Goal: Task Accomplishment & Management: Use online tool/utility

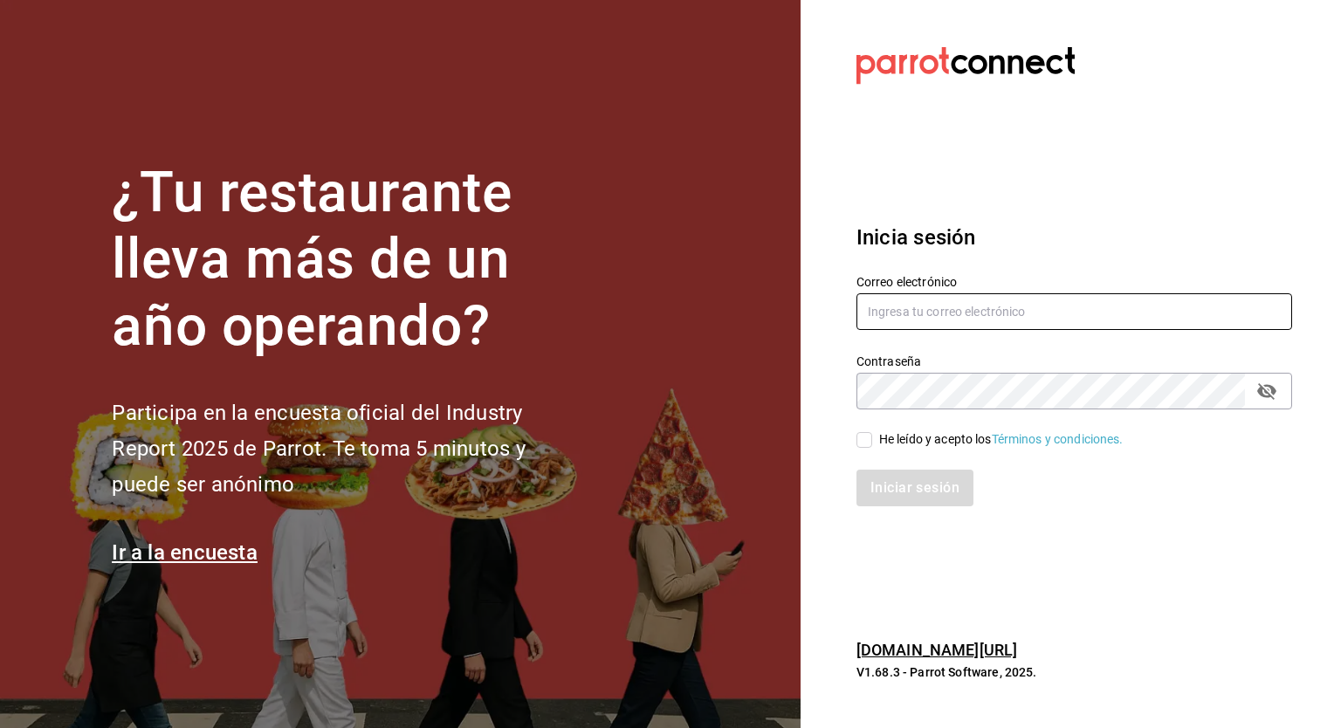
type input "guillermo.sanchez@grupocosteno.com"
click at [867, 444] on input "He leído y acepto los Términos y condiciones." at bounding box center [864, 440] width 16 height 16
checkbox input "true"
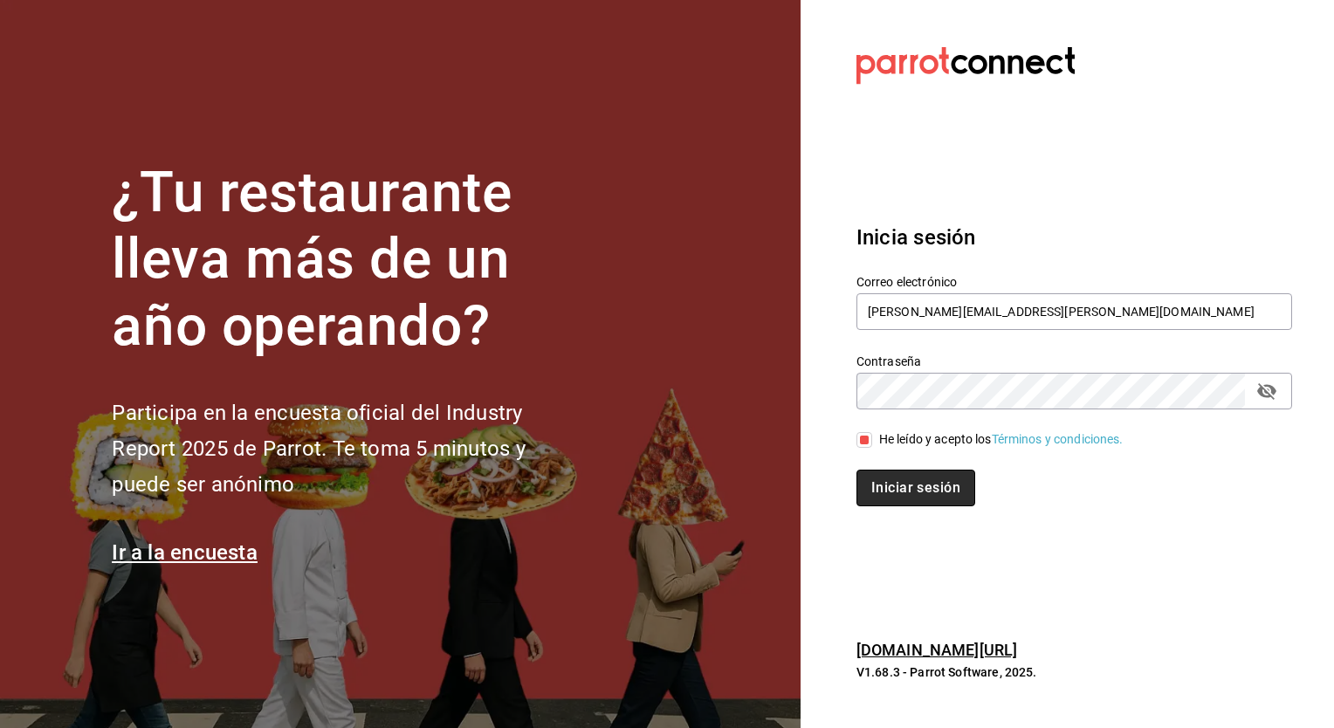
click at [887, 487] on button "Iniciar sesión" at bounding box center [915, 488] width 119 height 37
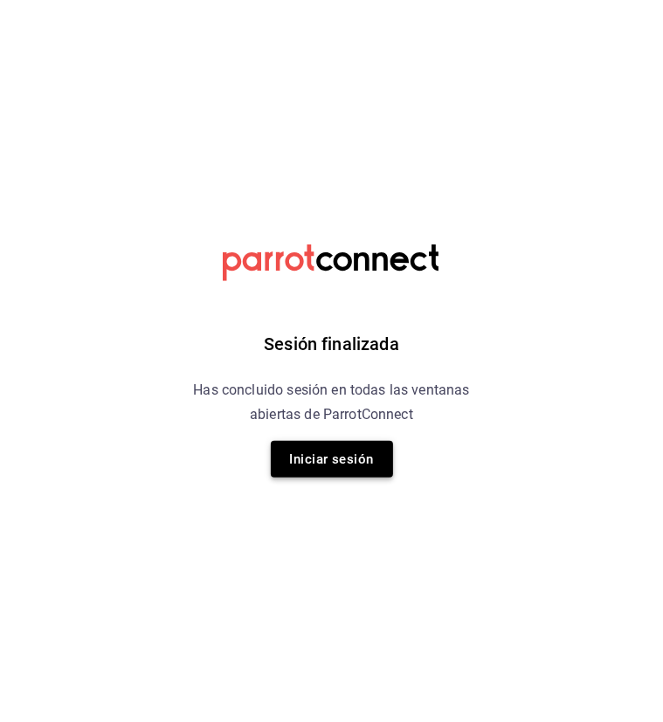
click at [311, 459] on button "Iniciar sesión" at bounding box center [332, 459] width 122 height 37
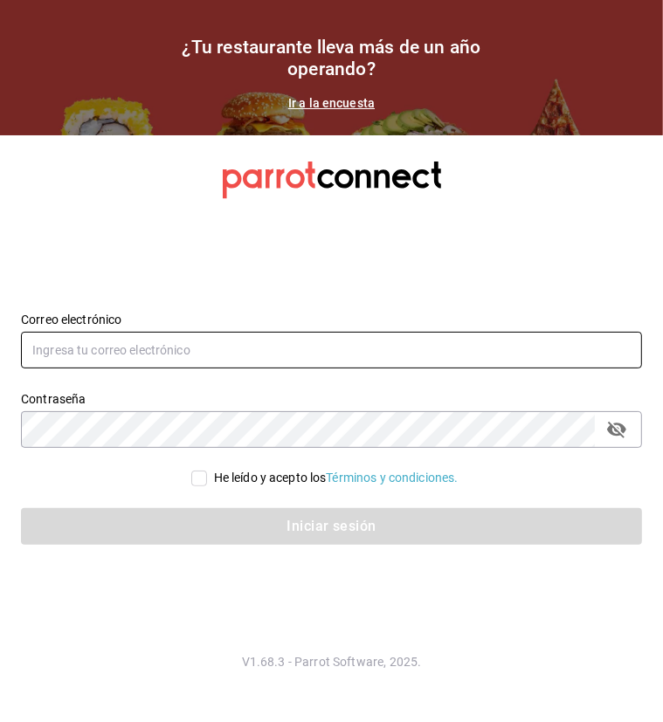
type input "guillermo.sanchez@grupocosteno.com"
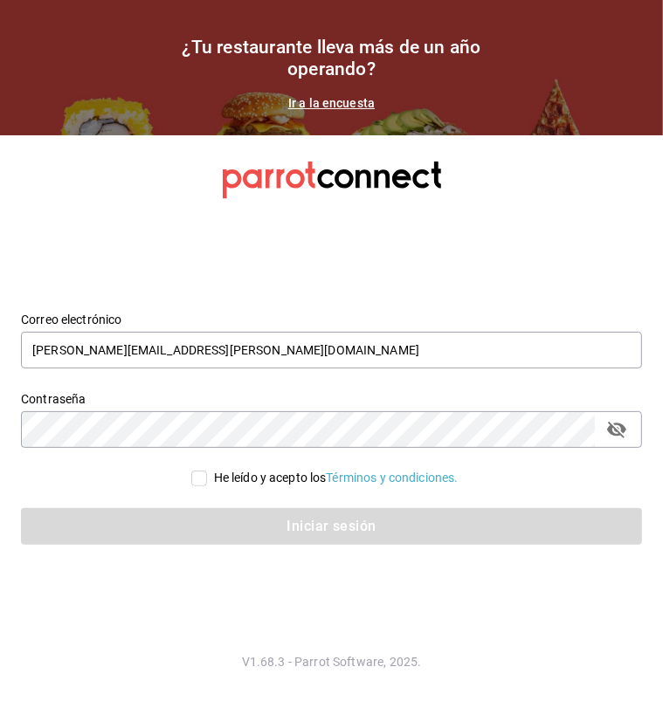
click at [196, 477] on input "He leído y acepto los Términos y condiciones." at bounding box center [199, 479] width 16 height 16
checkbox input "true"
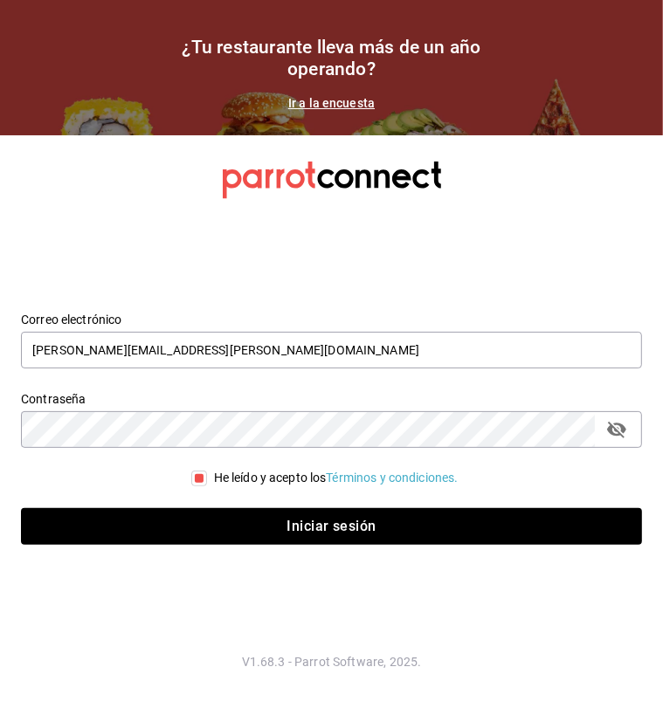
click at [21, 508] on button "Iniciar sesión" at bounding box center [331, 526] width 621 height 37
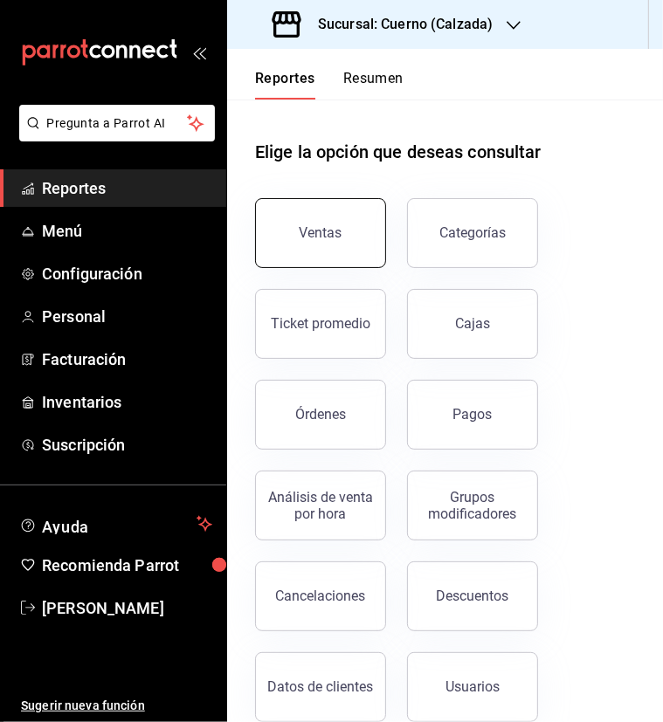
click at [317, 223] on button "Ventas" at bounding box center [320, 233] width 131 height 70
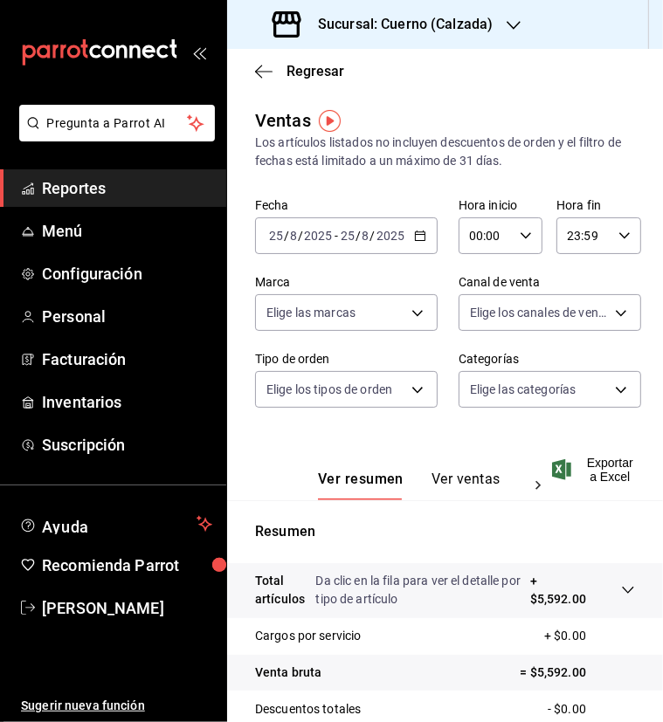
click at [417, 236] on icon "button" at bounding box center [420, 236] width 12 height 12
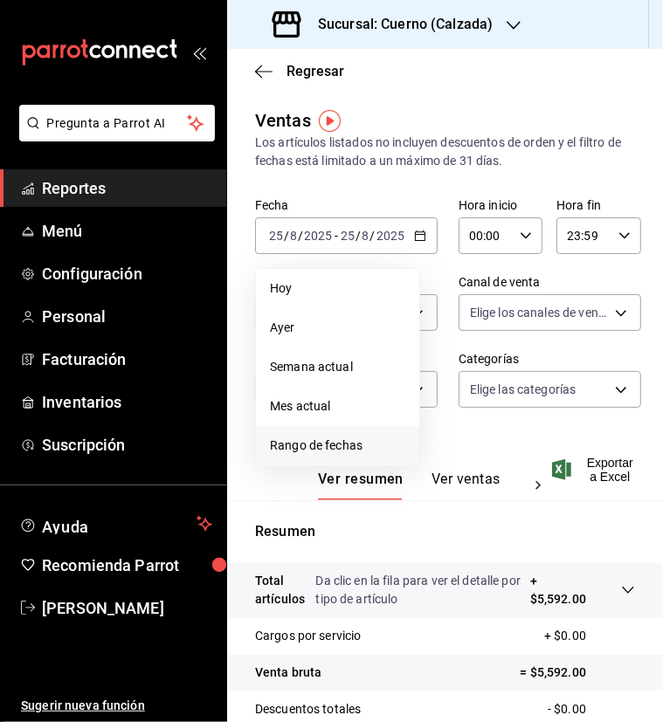
click at [341, 443] on span "Rango de fechas" at bounding box center [337, 445] width 135 height 18
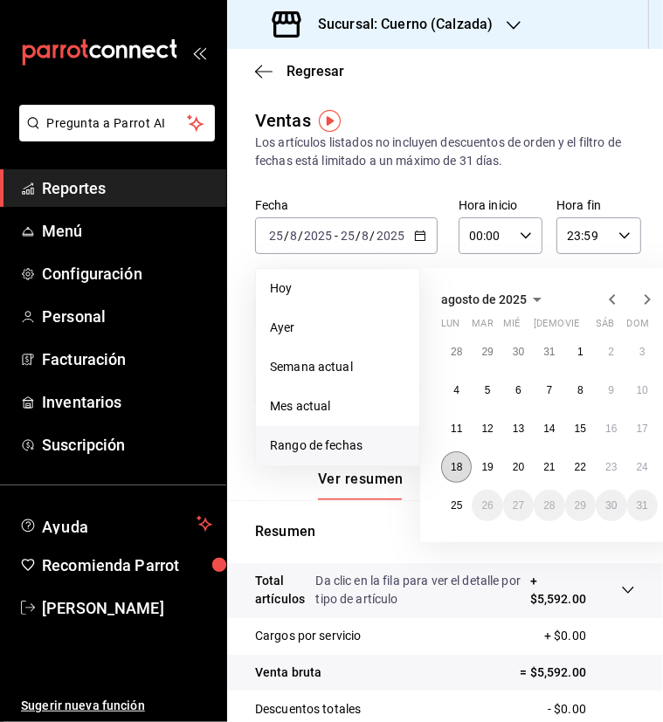
click at [460, 462] on abbr "18" at bounding box center [455, 467] width 11 height 12
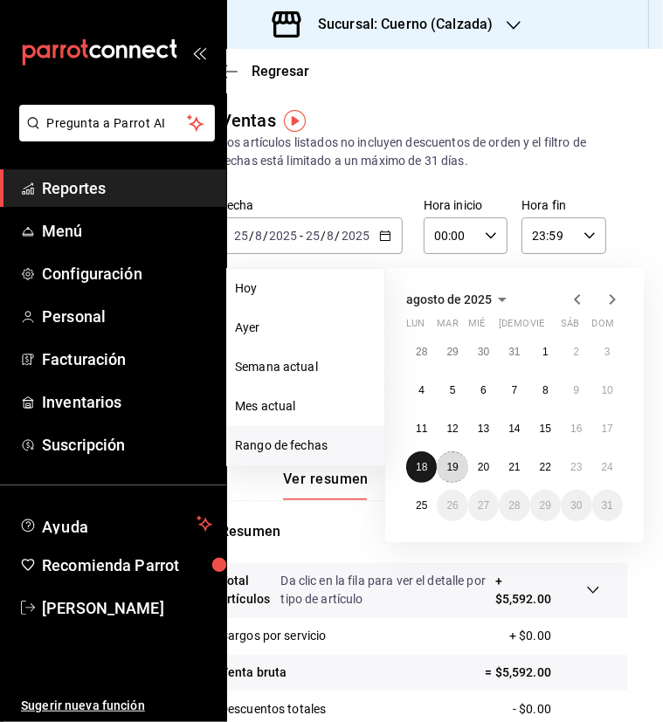
click at [460, 462] on button "19" at bounding box center [451, 466] width 31 height 31
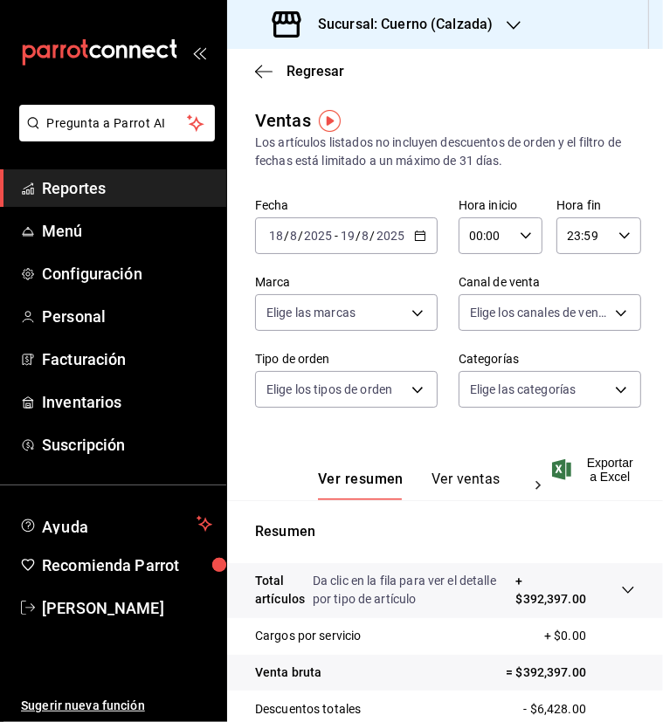
click at [519, 230] on icon "button" at bounding box center [525, 236] width 12 height 12
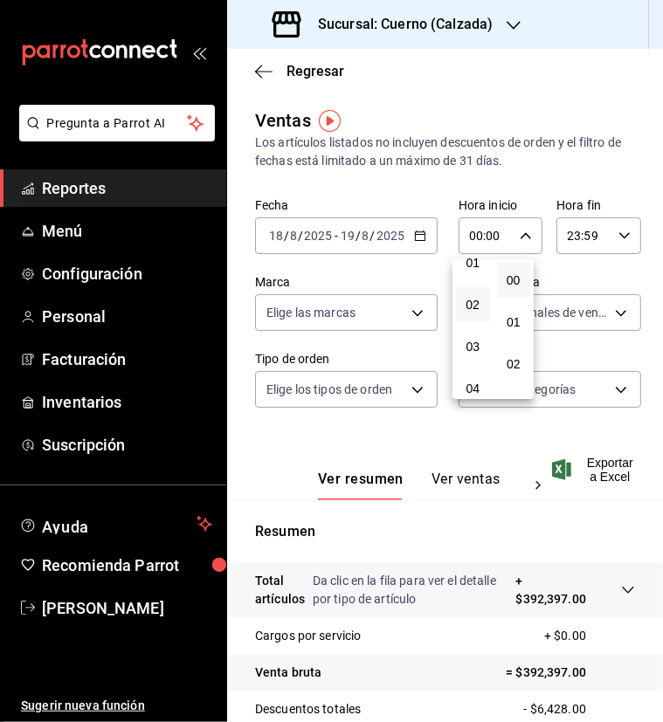
scroll to position [62, 0]
click at [466, 381] on span "04" at bounding box center [472, 386] width 13 height 14
type input "04:00"
click at [516, 269] on button "00" at bounding box center [514, 259] width 34 height 35
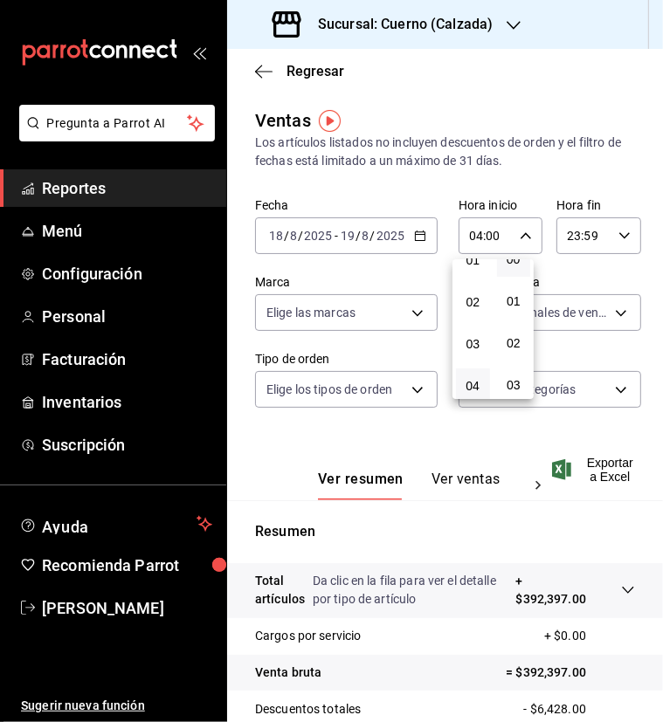
click at [570, 230] on div at bounding box center [331, 361] width 663 height 722
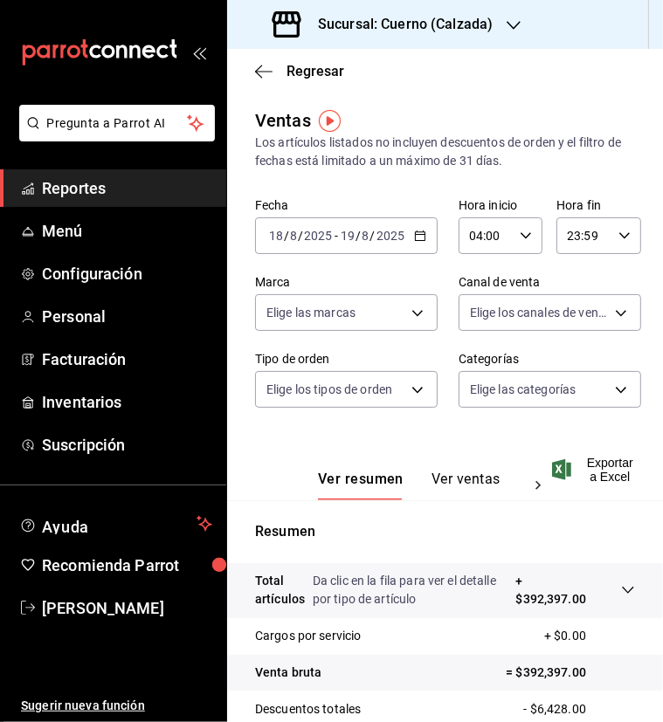
click at [566, 235] on input "23:59" at bounding box center [583, 235] width 54 height 35
click at [568, 360] on span "04" at bounding box center [566, 358] width 13 height 14
click at [608, 275] on span "00" at bounding box center [607, 280] width 13 height 14
type input "04:00"
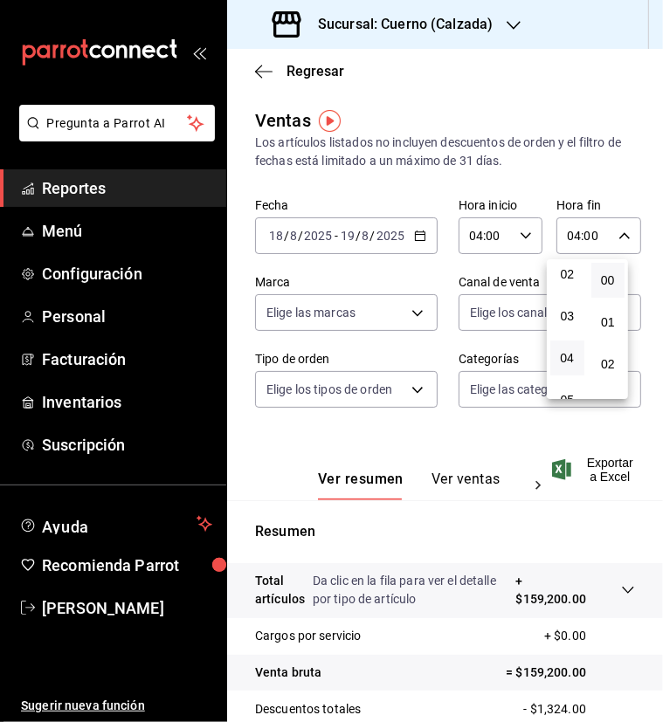
click at [572, 457] on div at bounding box center [331, 361] width 663 height 722
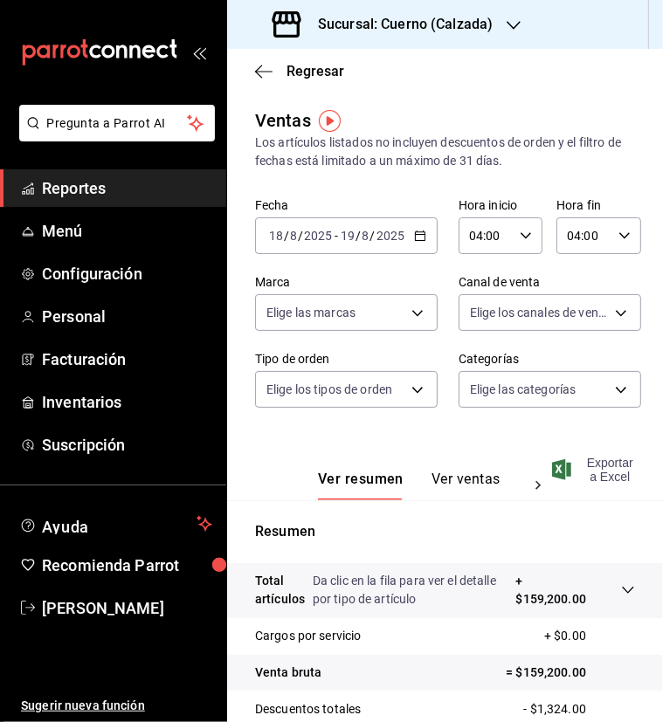
click at [576, 463] on span "Exportar a Excel" at bounding box center [594, 470] width 79 height 28
click at [459, 422] on div "Fecha [DATE] [DATE] - [DATE] [DATE] Hora inicio 04:00 Hora inicio Hora fin 04:0…" at bounding box center [445, 313] width 380 height 230
click at [419, 240] on div "[DATE] [DATE] - [DATE] [DATE]" at bounding box center [346, 235] width 182 height 37
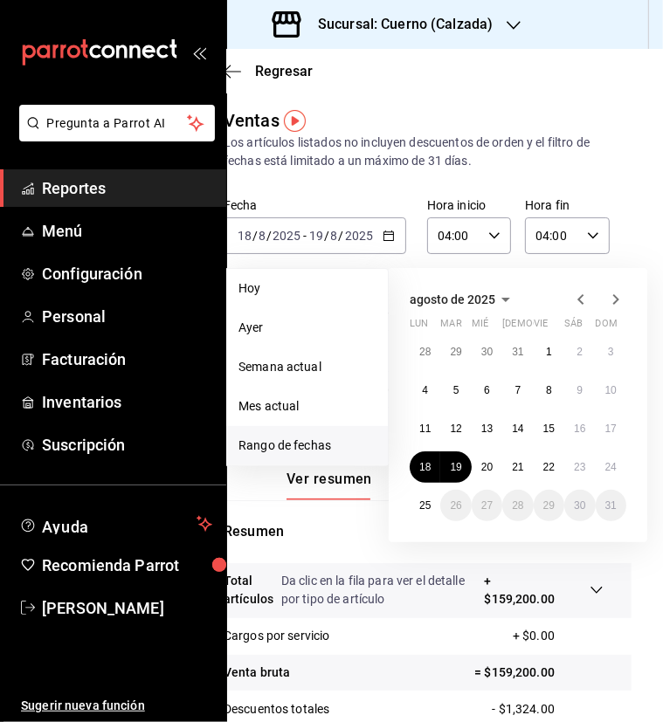
scroll to position [0, 35]
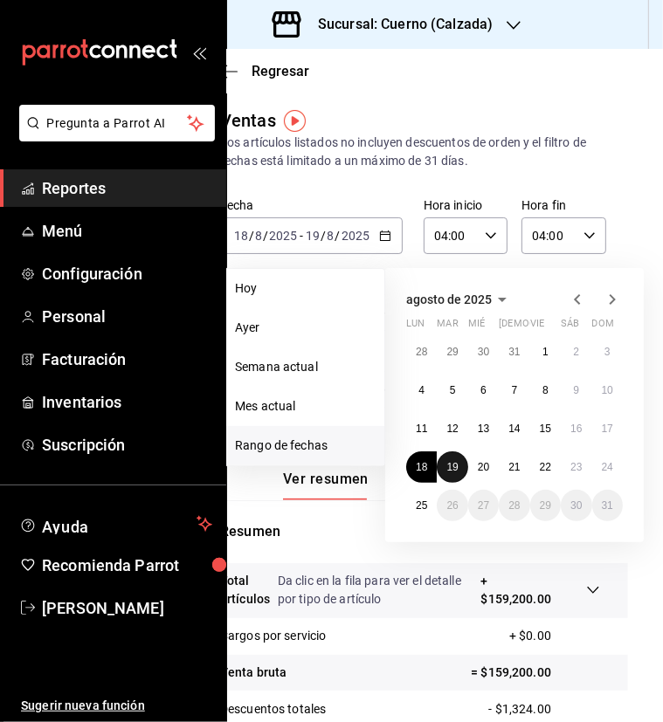
click at [454, 464] on abbr "19" at bounding box center [451, 467] width 11 height 12
click at [489, 465] on button "20" at bounding box center [483, 466] width 31 height 31
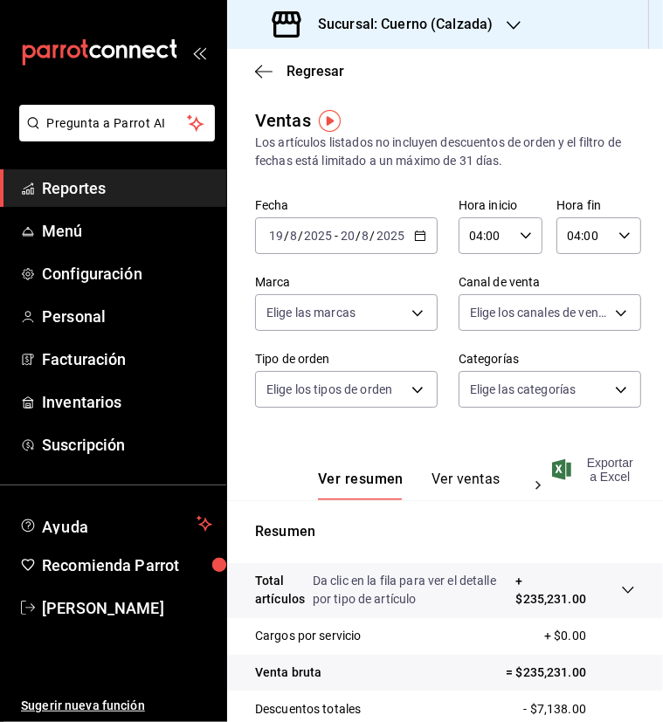
click at [569, 463] on icon "button" at bounding box center [561, 469] width 19 height 21
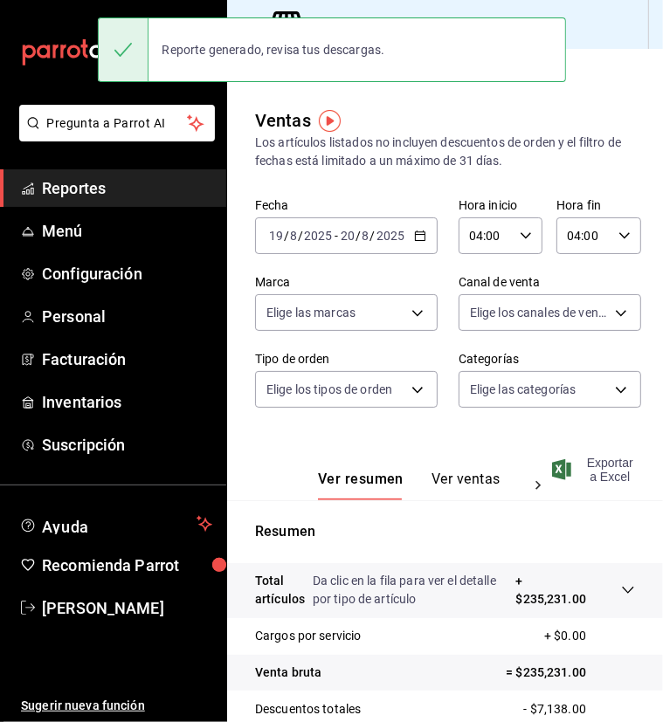
click at [584, 105] on main "Regresar Ventas Los artículos listados no incluyen descuentos de orden y el fil…" at bounding box center [445, 499] width 436 height 901
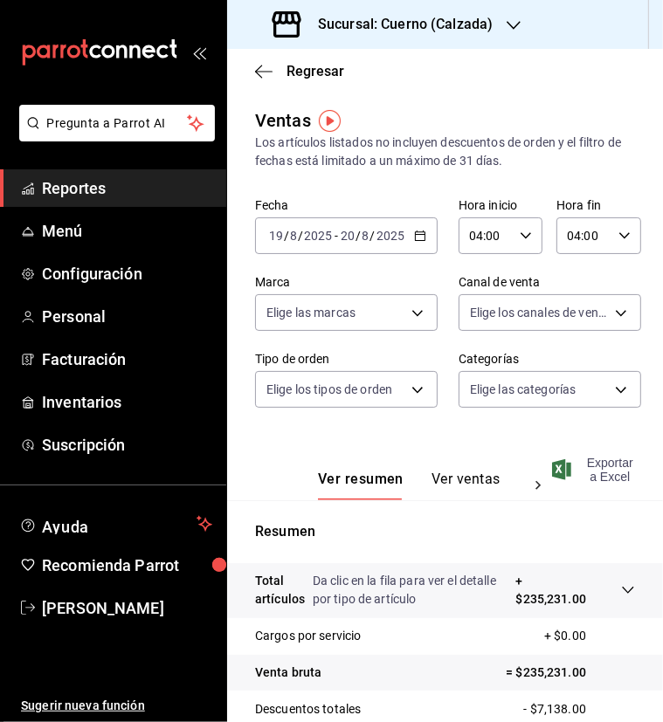
click at [414, 233] on icon "button" at bounding box center [420, 236] width 12 height 12
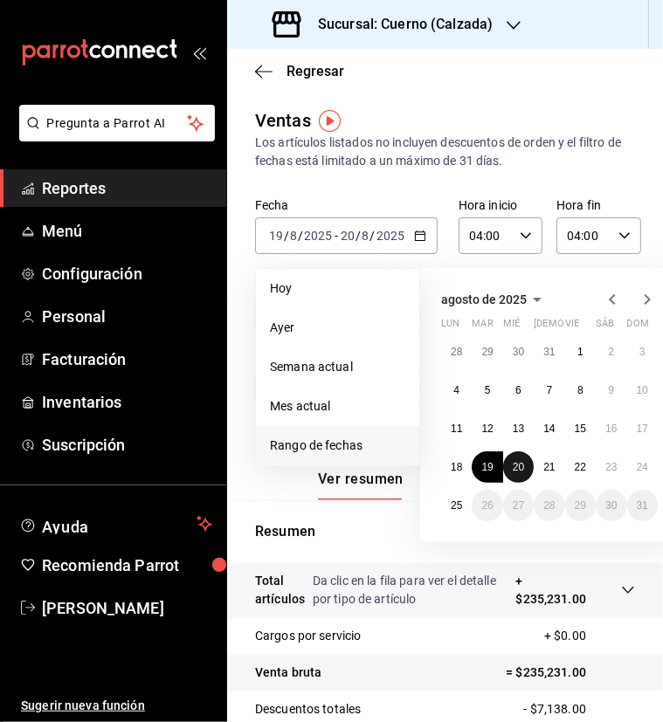
click at [521, 458] on button "20" at bounding box center [518, 466] width 31 height 31
click at [548, 464] on abbr "21" at bounding box center [548, 467] width 11 height 12
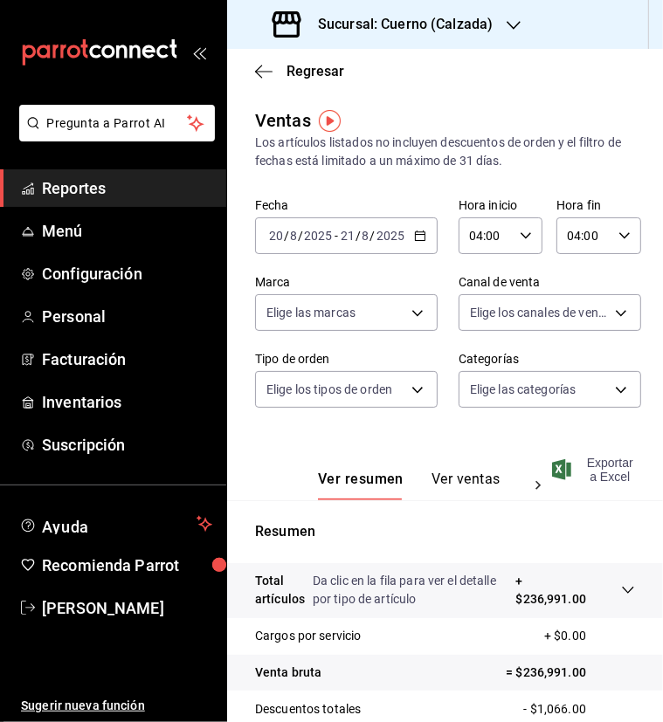
click at [567, 471] on icon "button" at bounding box center [561, 469] width 19 height 21
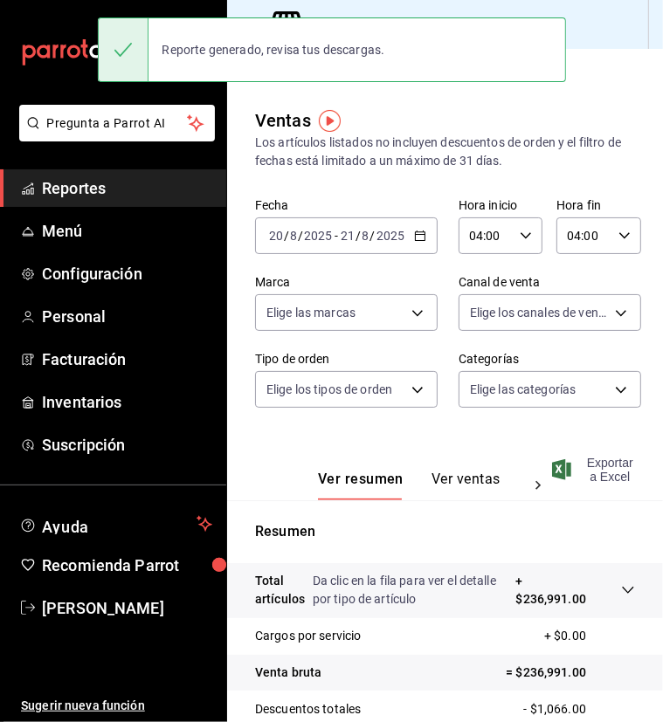
click at [624, 107] on div "Ventas Los artículos listados no incluyen descuentos de orden y el filtro de fe…" at bounding box center [445, 514] width 436 height 814
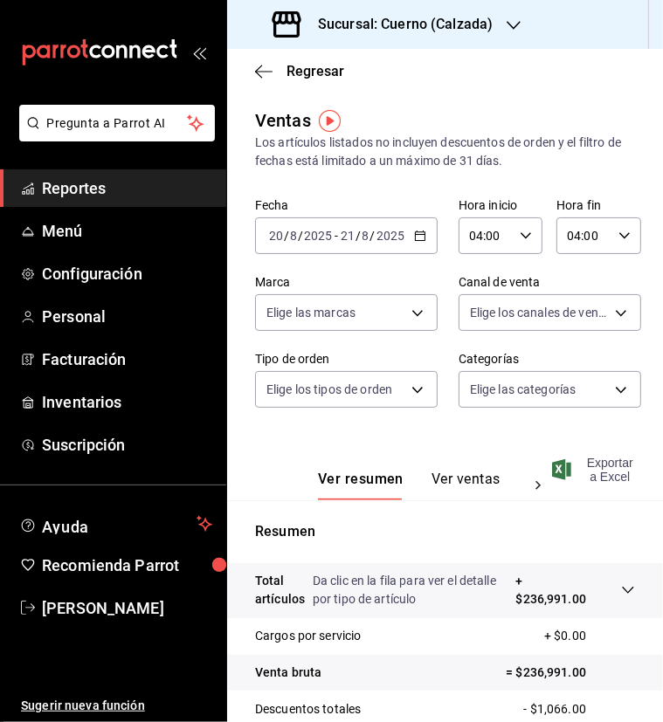
click at [414, 241] on icon "button" at bounding box center [420, 236] width 12 height 12
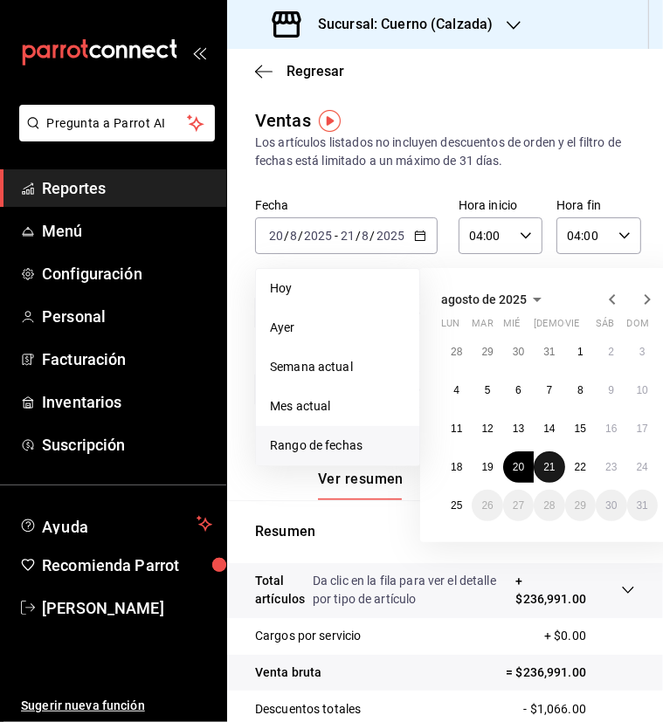
click at [544, 457] on button "21" at bounding box center [548, 466] width 31 height 31
click at [580, 467] on abbr "22" at bounding box center [579, 467] width 11 height 12
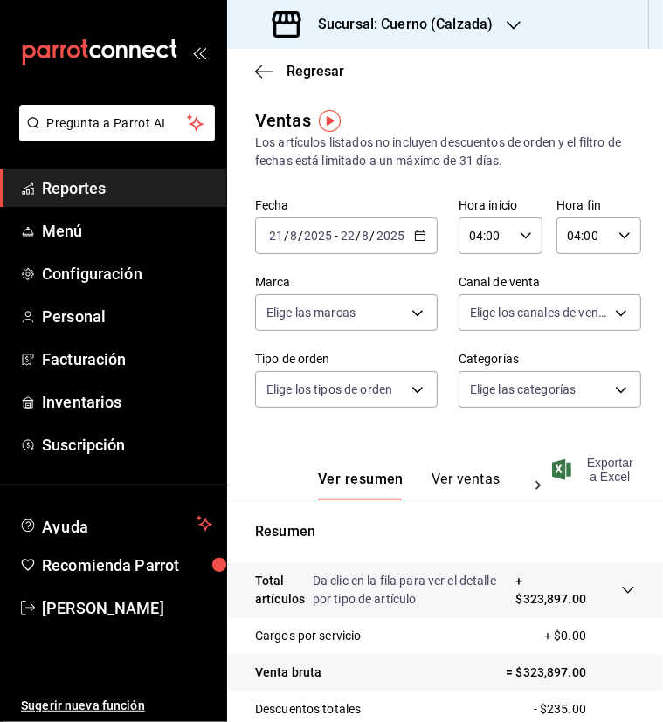
click at [574, 467] on span "Exportar a Excel" at bounding box center [594, 470] width 79 height 28
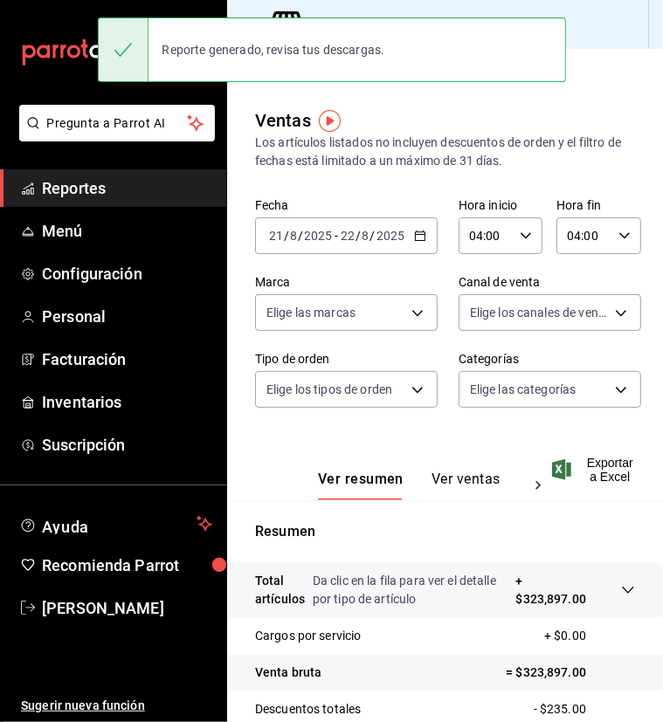
click at [590, 86] on div "Regresar" at bounding box center [445, 71] width 436 height 45
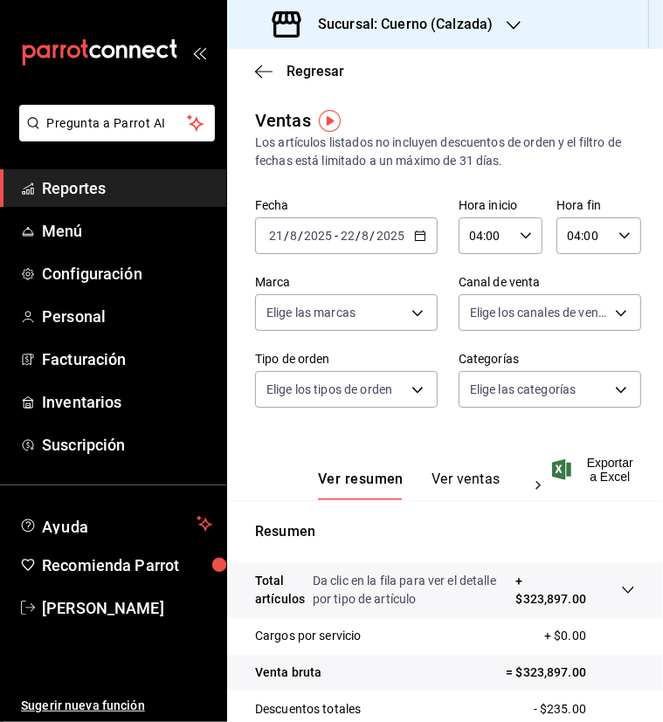
click at [411, 242] on div "[DATE] [DATE] - [DATE] [DATE]" at bounding box center [346, 235] width 182 height 37
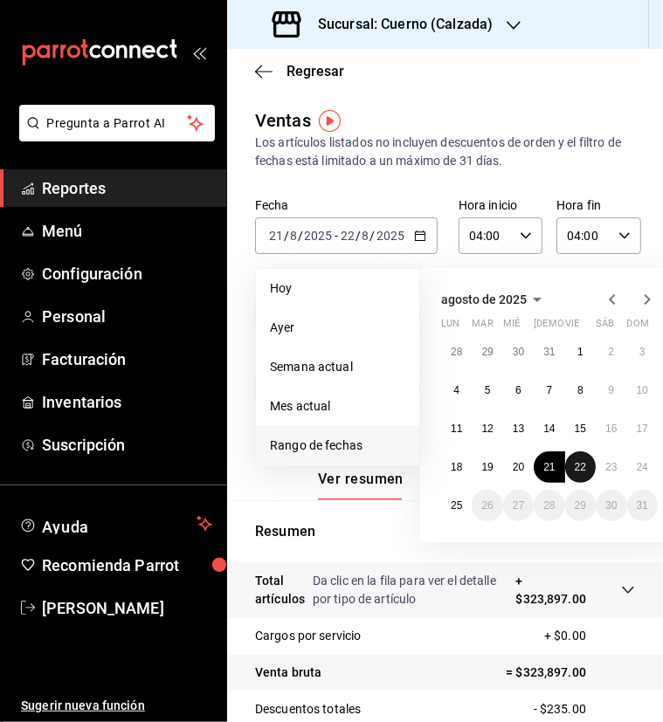
click at [576, 458] on button "22" at bounding box center [580, 466] width 31 height 31
click at [601, 468] on button "23" at bounding box center [610, 466] width 31 height 31
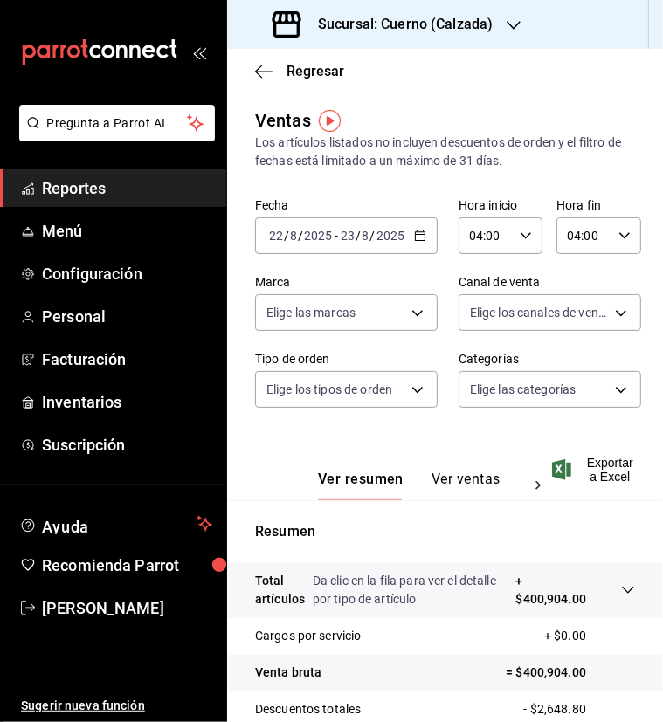
click at [562, 460] on icon "button" at bounding box center [561, 469] width 19 height 21
click at [498, 429] on div "Ver resumen Ver ventas Ver cargos Exportar a Excel" at bounding box center [445, 465] width 436 height 72
click at [414, 230] on icon "button" at bounding box center [420, 236] width 12 height 12
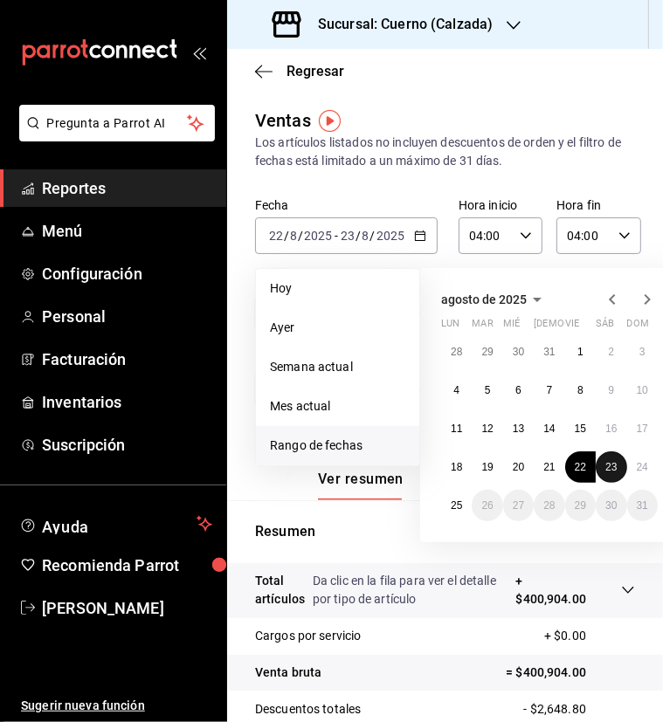
click at [610, 459] on button "23" at bounding box center [610, 466] width 31 height 31
click at [633, 464] on button "24" at bounding box center [642, 466] width 31 height 31
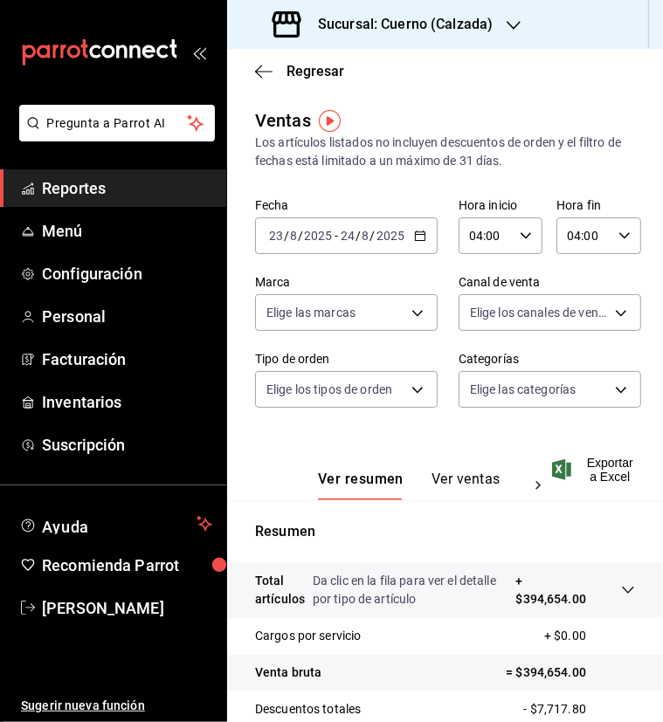
click at [560, 467] on icon "button" at bounding box center [561, 469] width 19 height 21
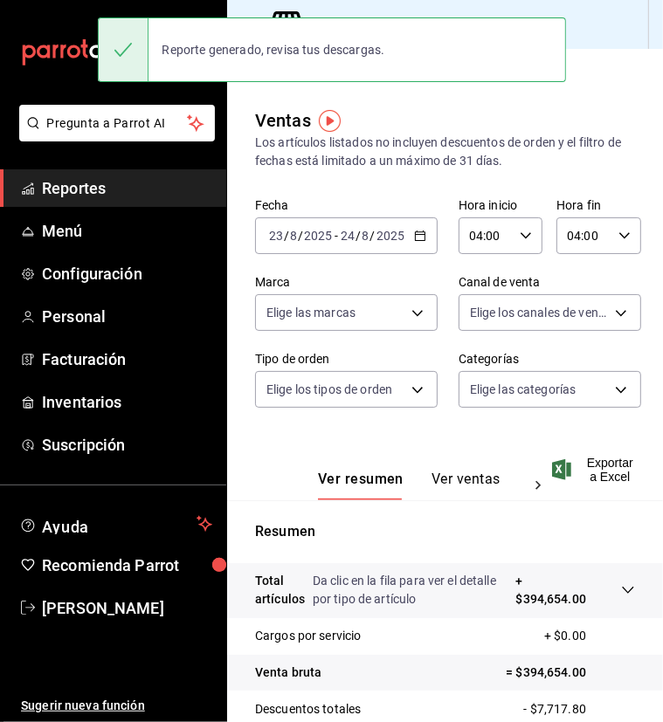
click at [599, 64] on div "Regresar" at bounding box center [445, 71] width 436 height 45
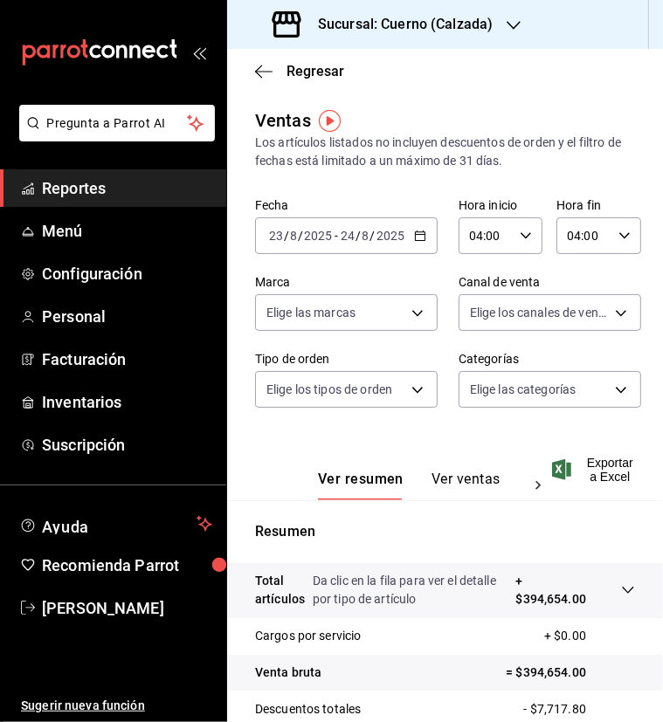
click at [414, 231] on icon "button" at bounding box center [420, 236] width 12 height 12
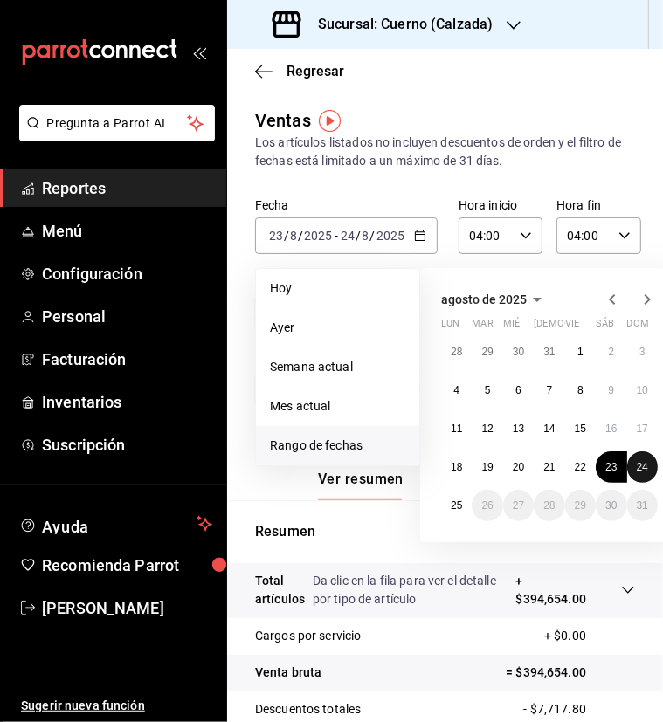
click at [636, 464] on abbr "24" at bounding box center [641, 467] width 11 height 12
click at [457, 510] on abbr "25" at bounding box center [455, 505] width 11 height 12
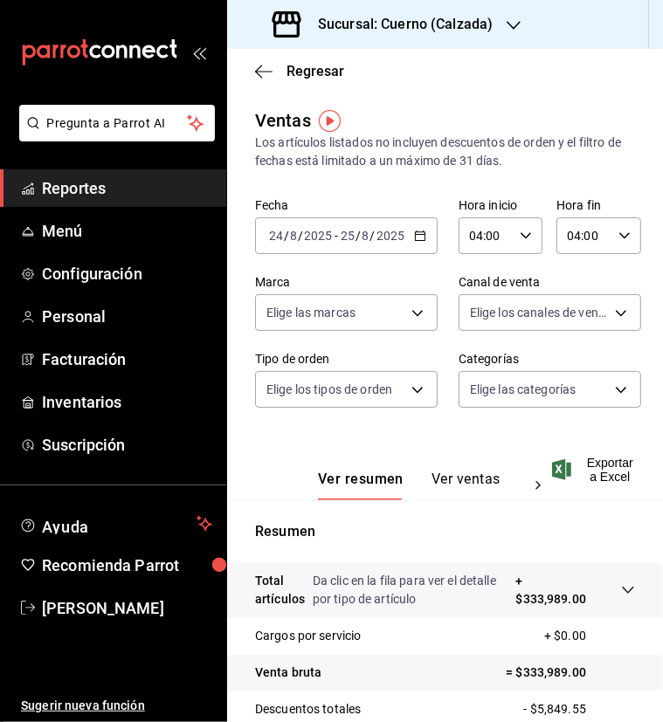
click at [587, 465] on span "Exportar a Excel" at bounding box center [594, 470] width 79 height 28
click at [576, 65] on div "Regresar" at bounding box center [445, 71] width 436 height 45
click at [506, 24] on icon "button" at bounding box center [513, 25] width 14 height 14
click at [278, 121] on span "Clavadito (Calzada)" at bounding box center [296, 115] width 110 height 18
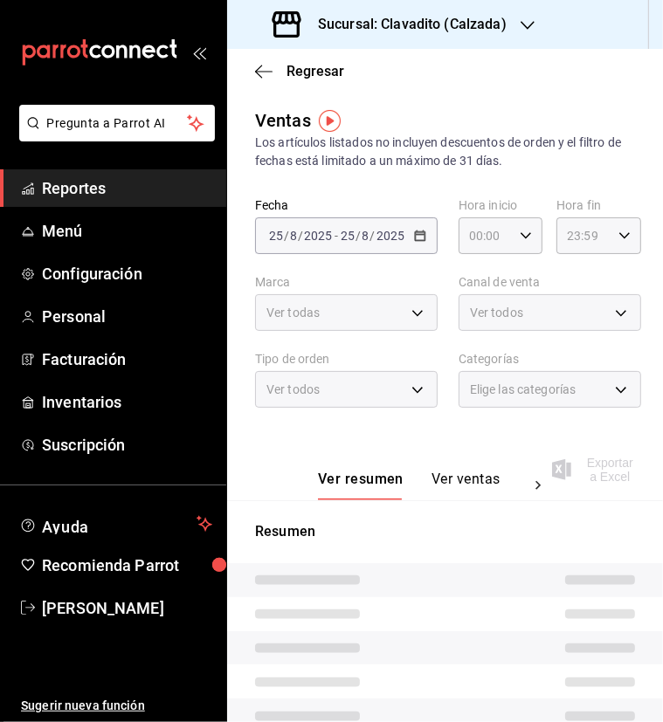
type input "04:00"
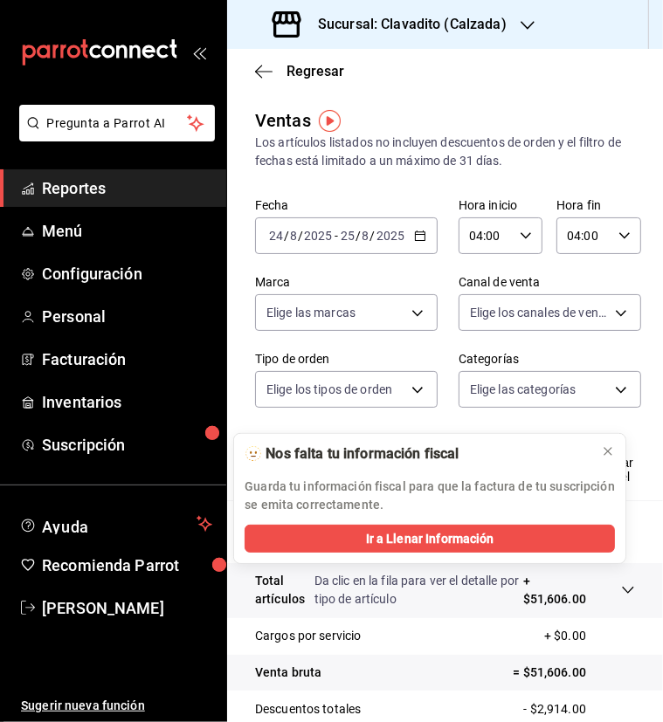
click at [417, 235] on icon "button" at bounding box center [420, 236] width 12 height 12
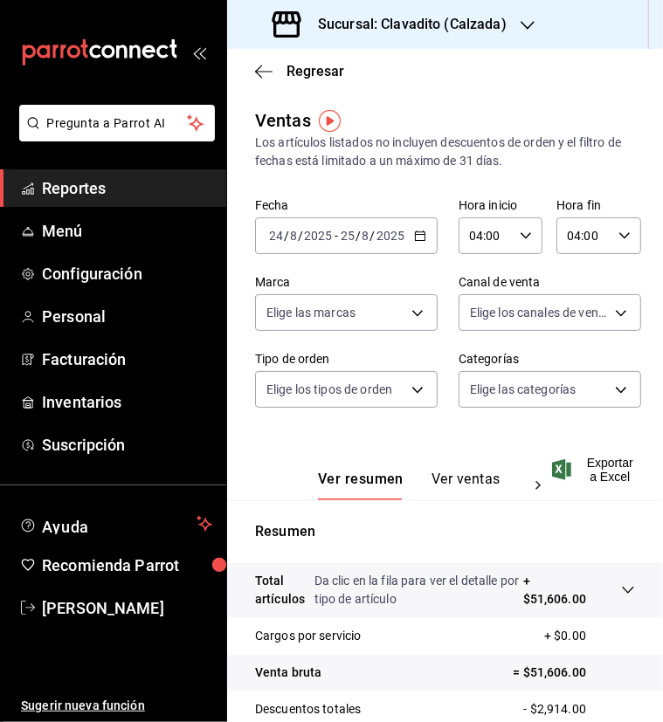
click at [419, 230] on icon "button" at bounding box center [420, 236] width 12 height 12
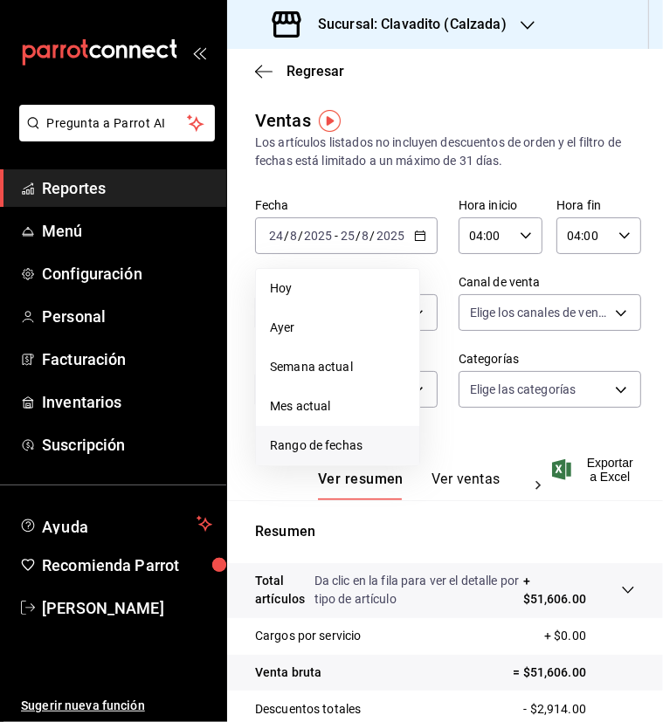
click at [322, 439] on span "Rango de fechas" at bounding box center [337, 445] width 135 height 18
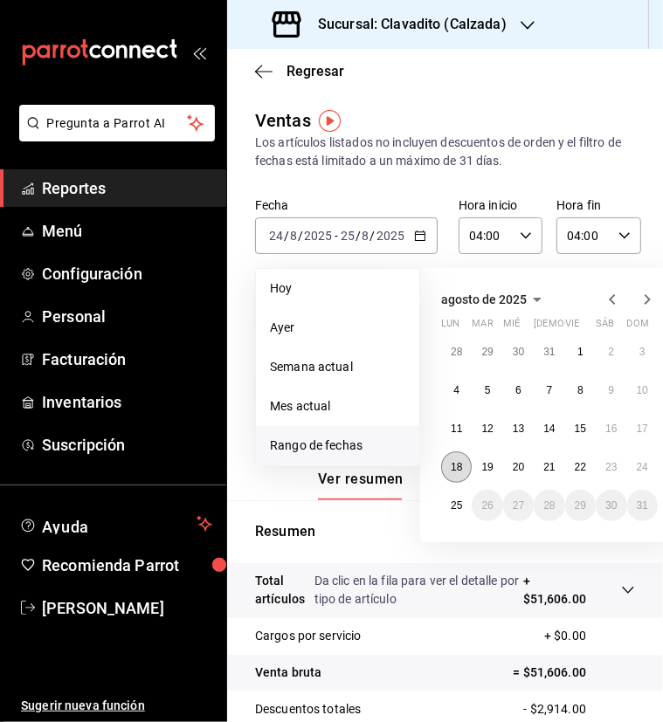
click at [458, 471] on abbr "18" at bounding box center [455, 467] width 11 height 12
click at [490, 469] on abbr "19" at bounding box center [486, 467] width 11 height 12
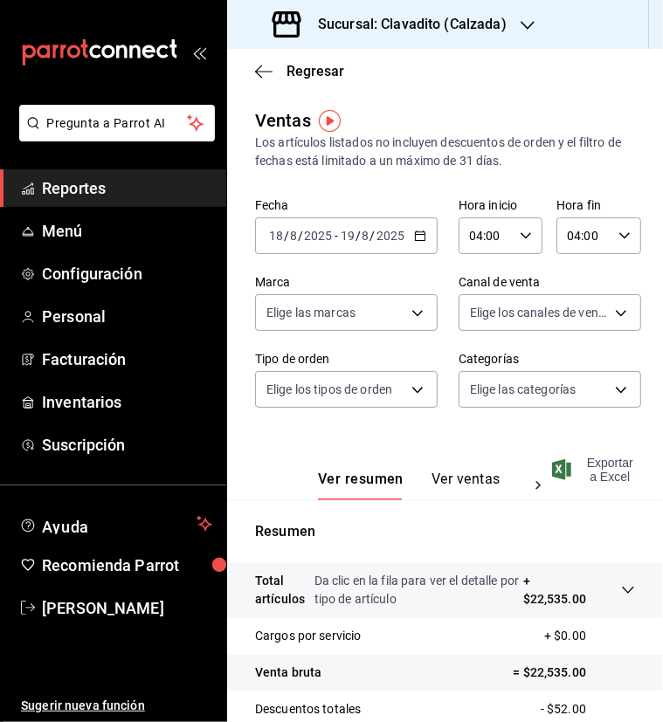
click at [589, 467] on span "Exportar a Excel" at bounding box center [594, 470] width 79 height 28
click at [546, 93] on main "Regresar Ventas Los artículos listados no incluyen descuentos de orden y el fil…" at bounding box center [445, 499] width 436 height 901
click at [416, 237] on icon "button" at bounding box center [420, 236] width 12 height 12
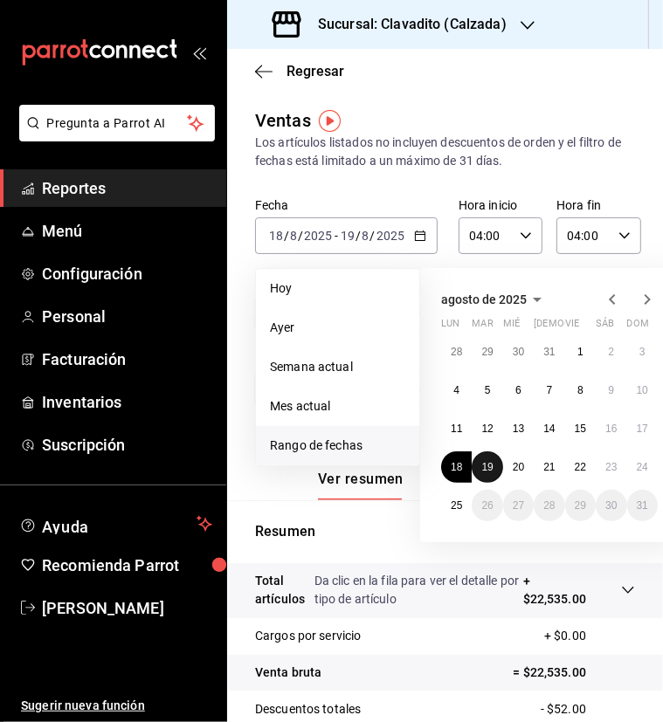
click at [491, 466] on abbr "19" at bounding box center [486, 467] width 11 height 12
click at [524, 466] on abbr "20" at bounding box center [517, 467] width 11 height 12
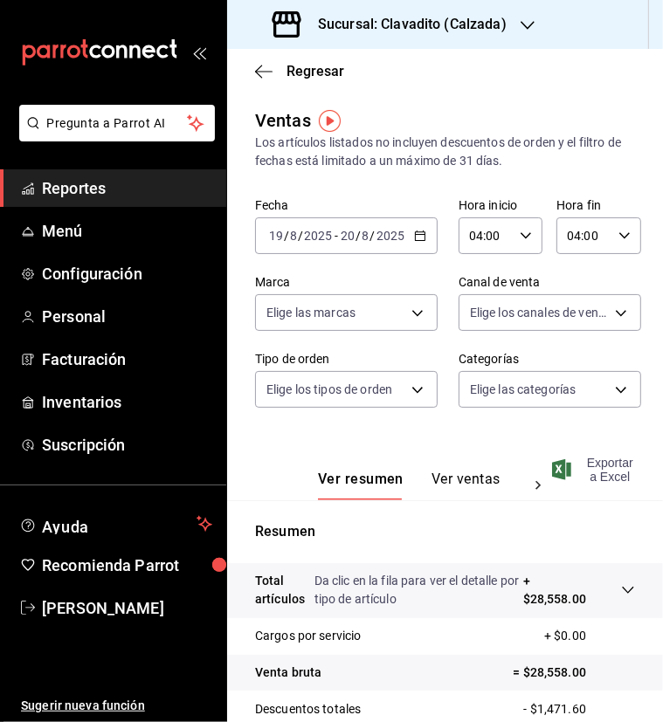
click at [568, 467] on icon "button" at bounding box center [561, 469] width 19 height 21
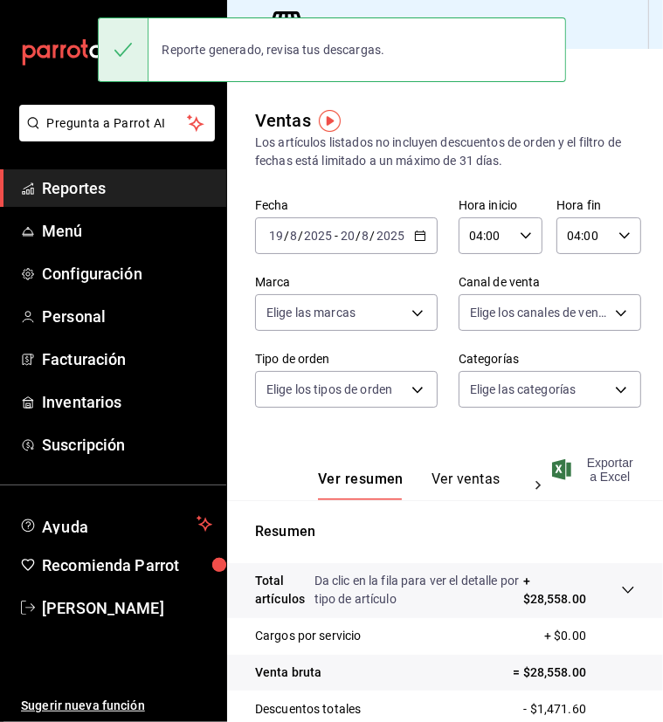
click at [503, 109] on div "Ventas Los artículos listados no incluyen descuentos de orden y el filtro de fe…" at bounding box center [445, 138] width 380 height 63
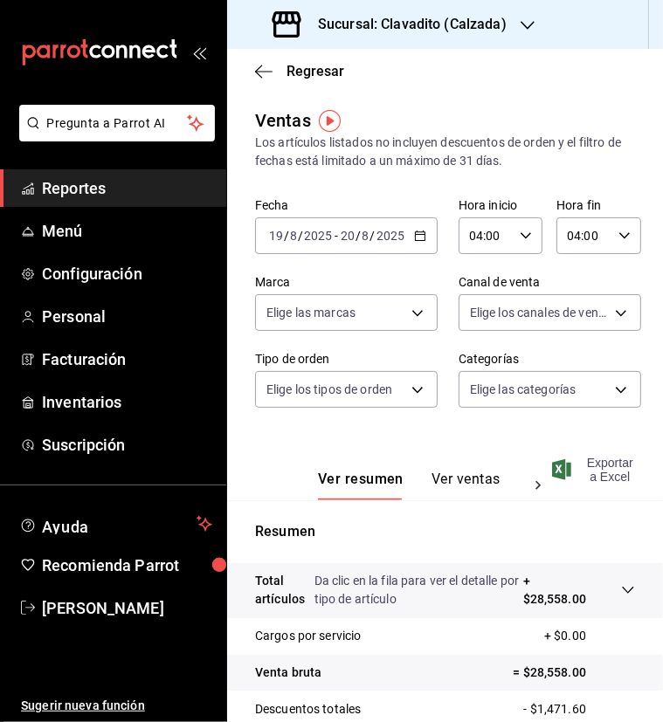
click at [404, 230] on div "[DATE] [DATE] - [DATE] [DATE]" at bounding box center [346, 235] width 182 height 37
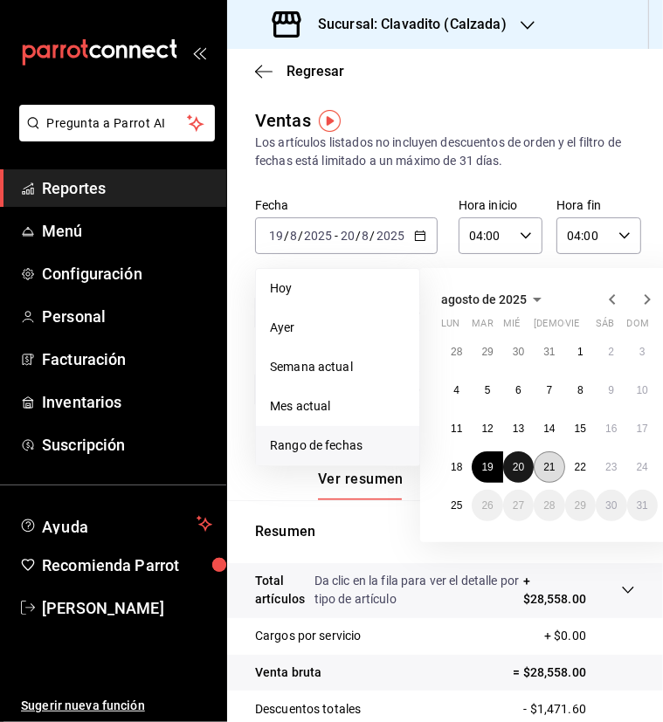
drag, startPoint x: 519, startPoint y: 467, endPoint x: 557, endPoint y: 465, distance: 38.4
click at [557, 465] on div "28 29 30 31 1 2 3 4 5 6 7 8 9 10 11 12 13 14 15 16 17 18 19 20 21 22 23 24 25 2…" at bounding box center [549, 428] width 216 height 185
click at [557, 465] on button "21" at bounding box center [548, 466] width 31 height 31
click at [526, 459] on button "20" at bounding box center [518, 466] width 31 height 31
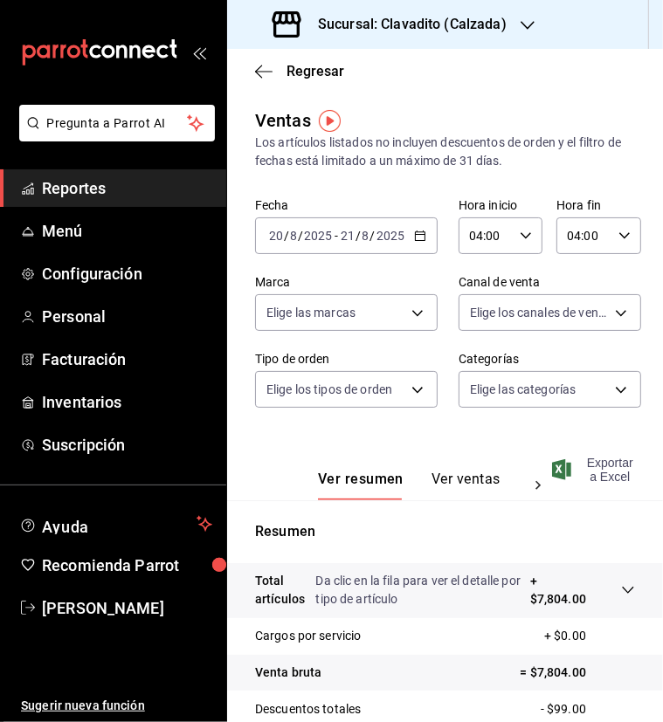
click at [566, 467] on icon "button" at bounding box center [561, 469] width 19 height 21
click at [519, 101] on main "Regresar Ventas Los artículos listados no incluyen descuentos de orden y el fil…" at bounding box center [445, 499] width 436 height 901
click at [418, 235] on \(Stroke\) "button" at bounding box center [420, 236] width 10 height 10
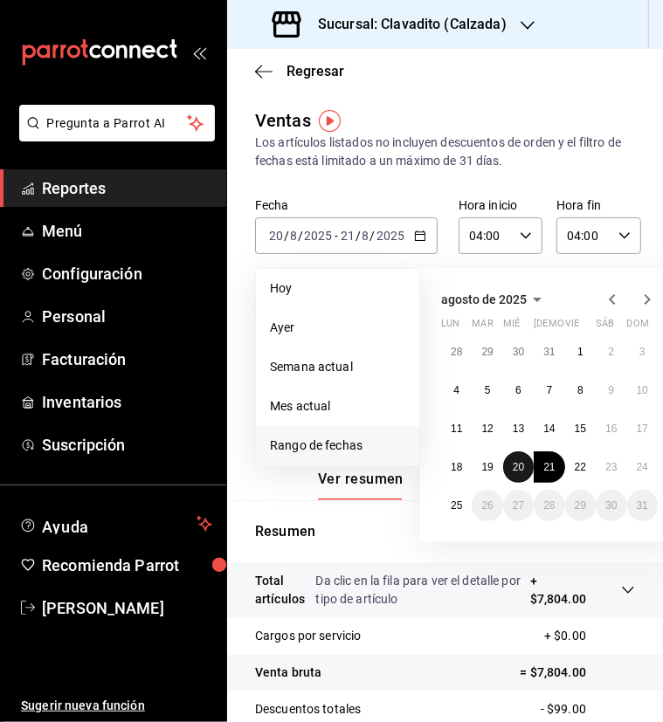
click at [518, 467] on abbr "20" at bounding box center [517, 467] width 11 height 12
click at [545, 467] on abbr "21" at bounding box center [548, 467] width 11 height 12
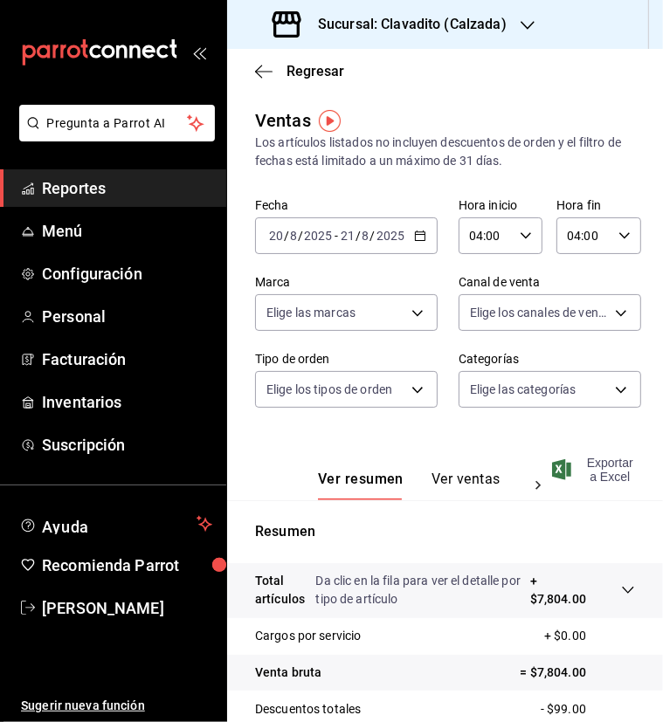
click at [596, 464] on span "Exportar a Excel" at bounding box center [594, 470] width 79 height 28
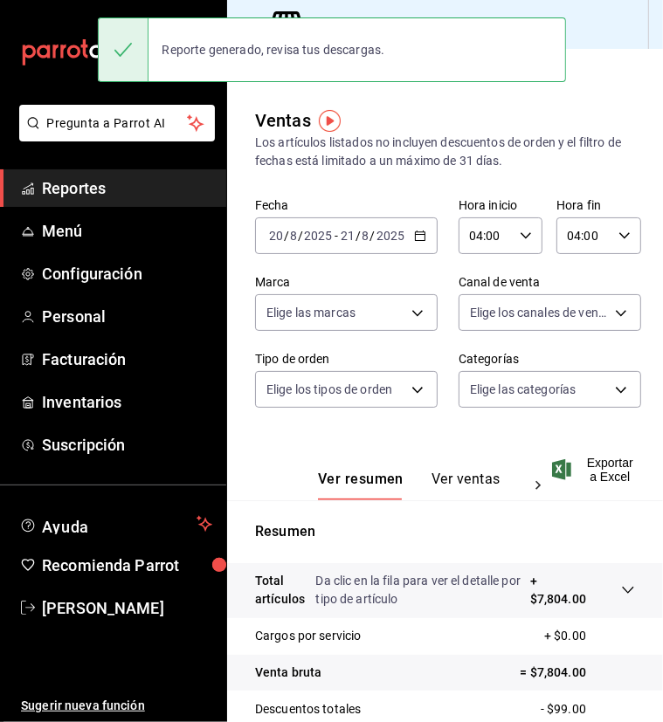
click at [535, 87] on div "Regresar" at bounding box center [445, 71] width 436 height 45
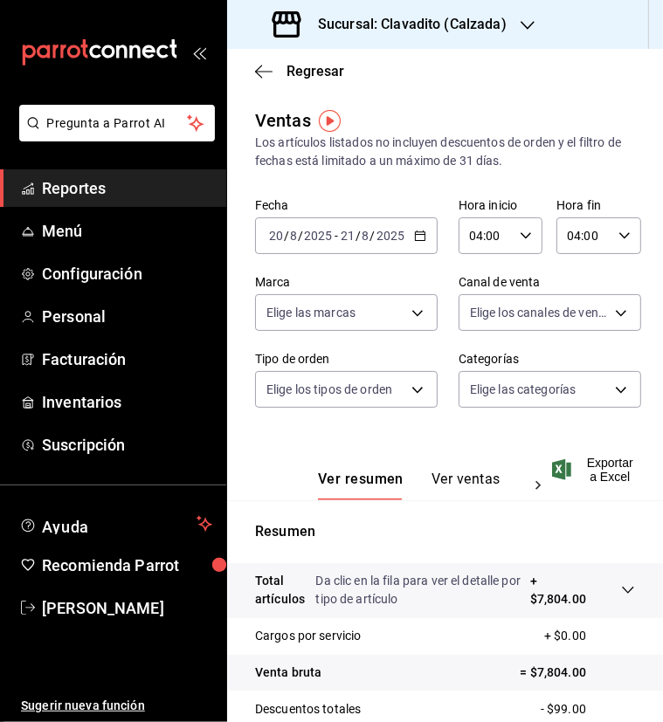
click at [415, 232] on \(Stroke\) "button" at bounding box center [420, 236] width 10 height 10
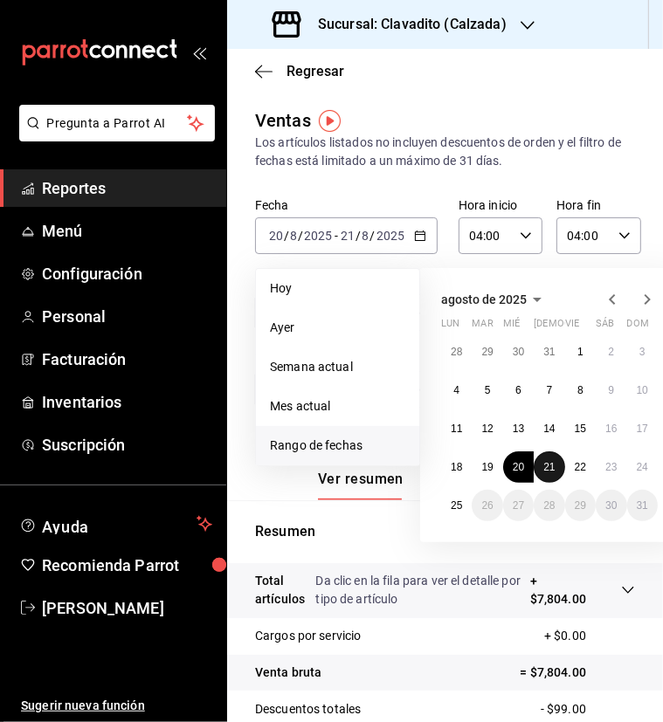
click at [555, 469] on button "21" at bounding box center [548, 466] width 31 height 31
click at [577, 466] on abbr "22" at bounding box center [579, 467] width 11 height 12
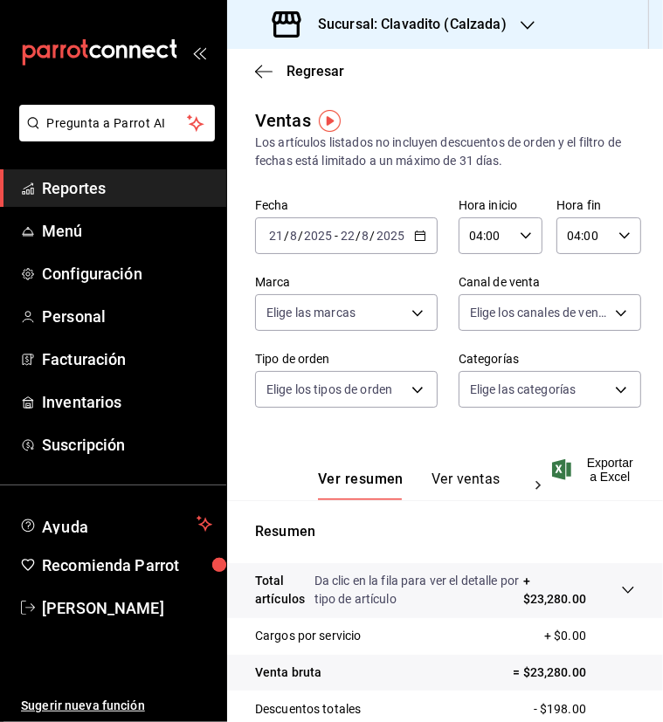
click at [554, 468] on icon "button" at bounding box center [561, 469] width 19 height 21
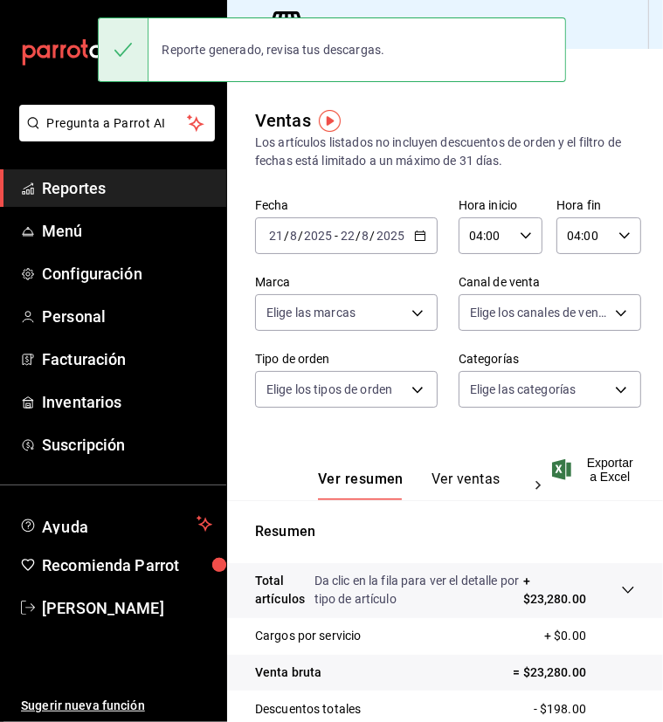
click at [503, 436] on div "Ver resumen Ver ventas Ver cargos Exportar a Excel" at bounding box center [445, 465] width 436 height 72
click at [414, 235] on icon "button" at bounding box center [420, 236] width 12 height 12
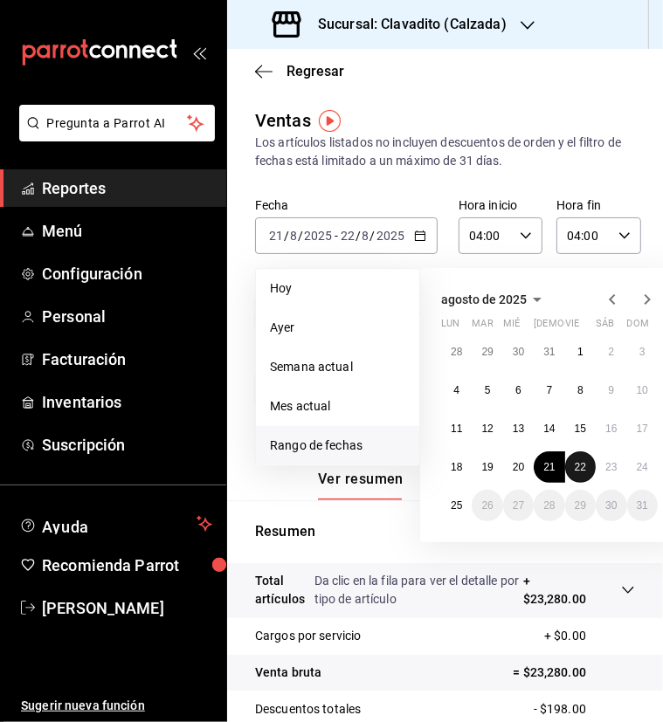
click at [576, 471] on abbr "22" at bounding box center [579, 467] width 11 height 12
click at [612, 471] on abbr "23" at bounding box center [610, 467] width 11 height 12
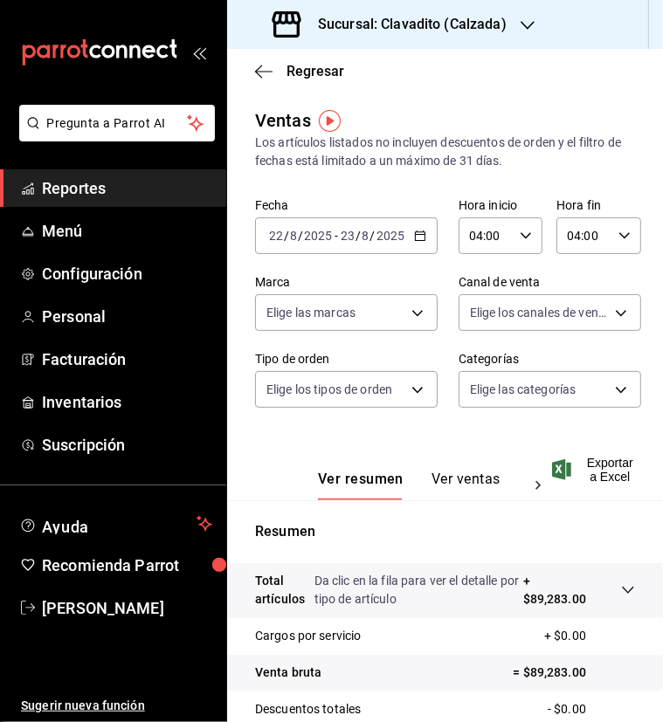
click at [567, 474] on icon "button" at bounding box center [561, 469] width 19 height 21
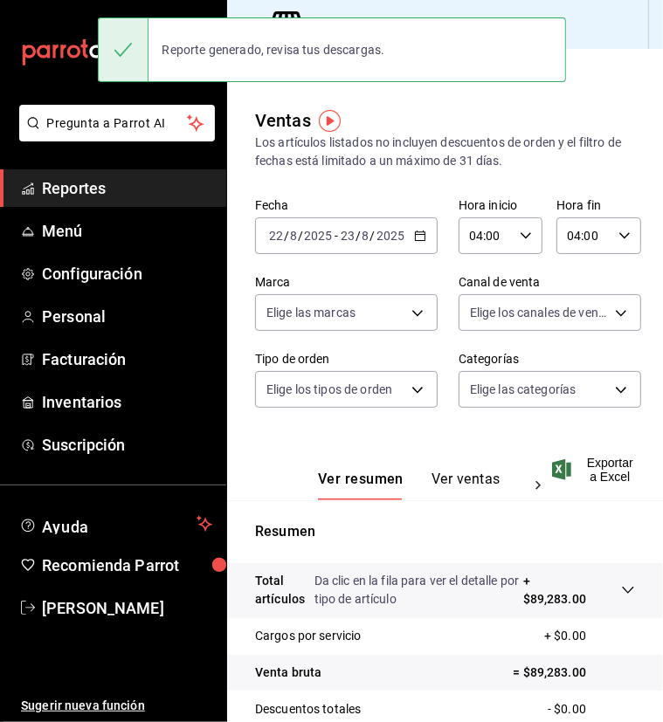
click at [528, 108] on div "Ventas Los artículos listados no incluyen descuentos de orden y el filtro de fe…" at bounding box center [445, 138] width 380 height 63
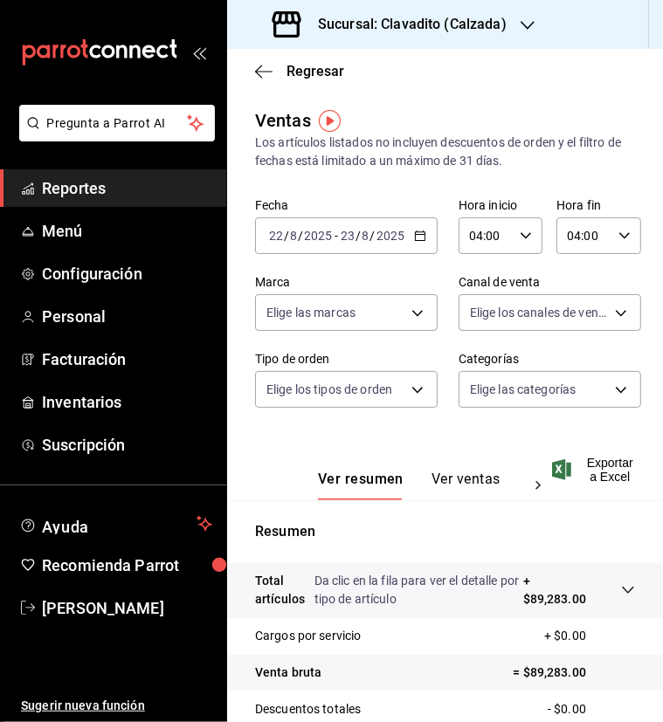
click at [414, 237] on icon "button" at bounding box center [420, 236] width 12 height 12
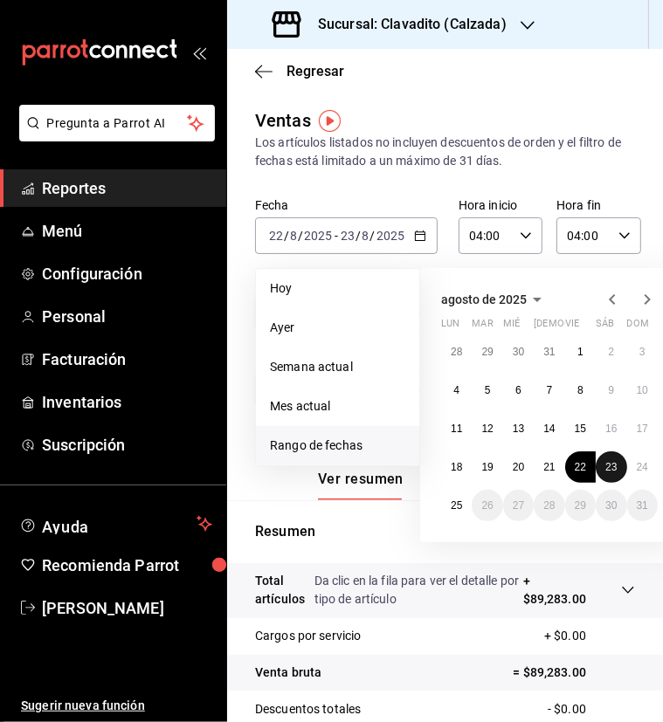
click at [608, 462] on abbr "23" at bounding box center [610, 467] width 11 height 12
click at [636, 464] on abbr "24" at bounding box center [641, 467] width 11 height 12
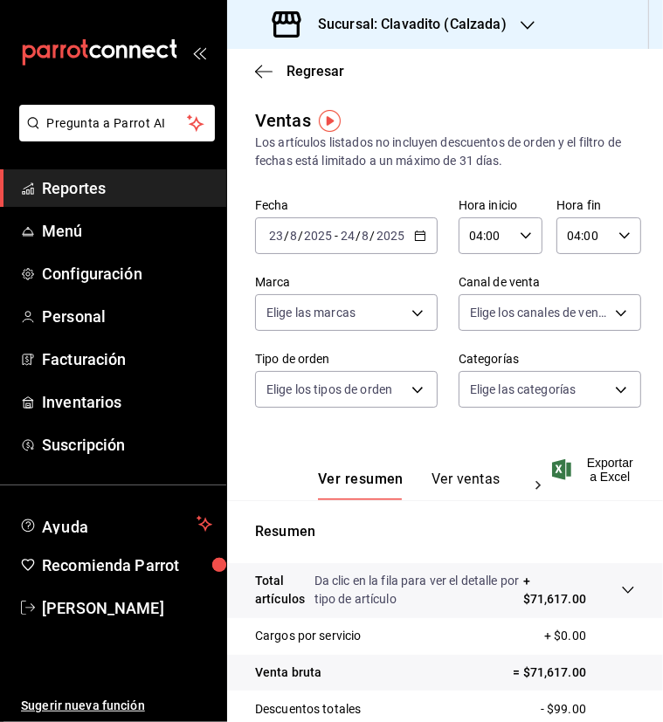
click at [560, 467] on icon "button" at bounding box center [561, 469] width 19 height 21
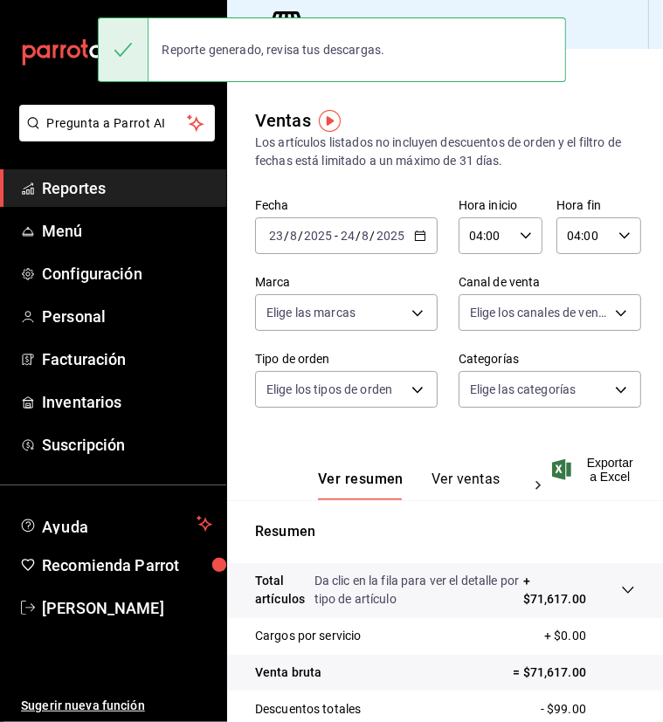
click at [525, 436] on div "Ver resumen Ver ventas Ver cargos Exportar a Excel" at bounding box center [445, 465] width 436 height 72
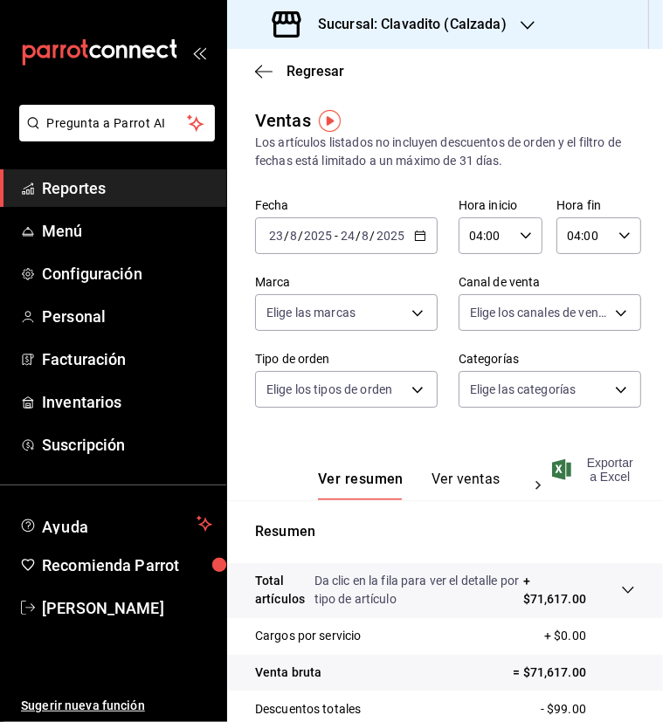
click at [581, 470] on span "Exportar a Excel" at bounding box center [594, 470] width 79 height 28
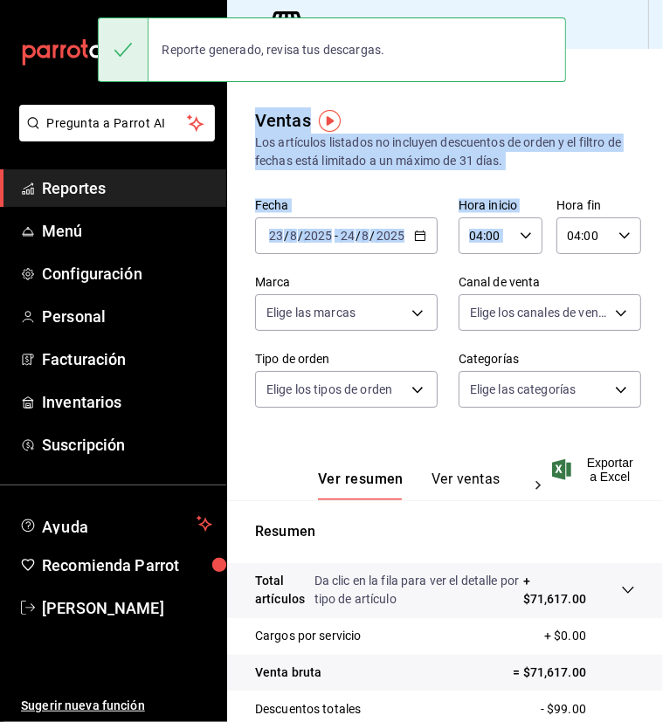
drag, startPoint x: 570, startPoint y: 79, endPoint x: 517, endPoint y: 262, distance: 190.9
click at [517, 262] on main "Regresar Ventas Los artículos listados no incluyen descuentos de orden y el fil…" at bounding box center [445, 499] width 436 height 901
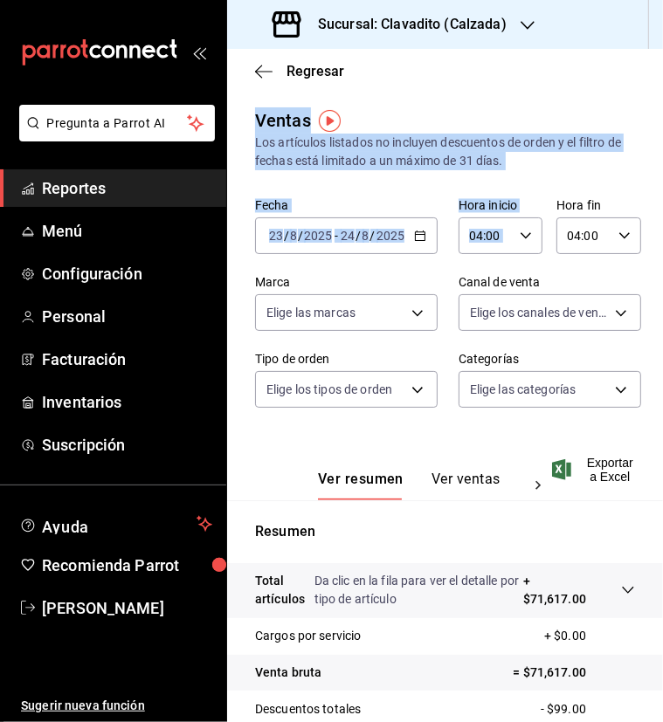
drag, startPoint x: 517, startPoint y: 262, endPoint x: 411, endPoint y: 242, distance: 107.5
click at [411, 242] on div "[DATE] [DATE] - [DATE] [DATE]" at bounding box center [346, 235] width 182 height 37
click at [414, 237] on icon "button" at bounding box center [420, 236] width 12 height 12
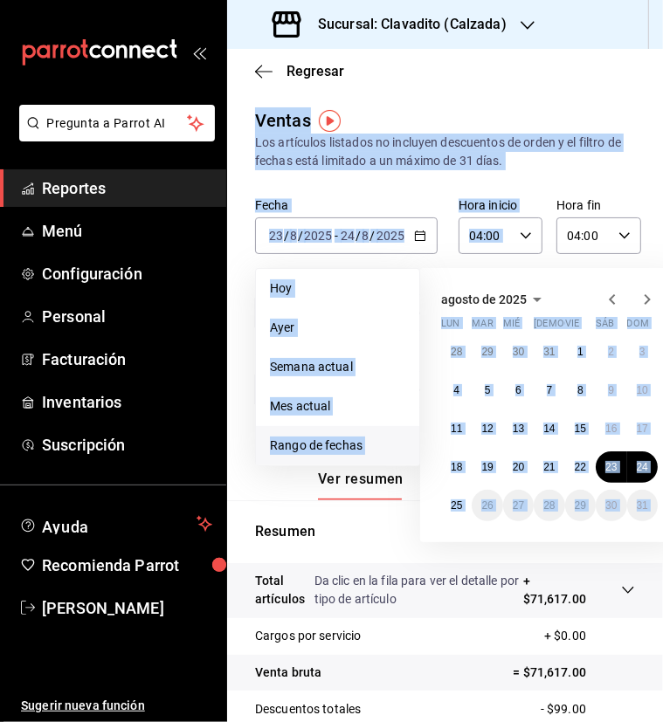
click at [423, 200] on label "Fecha" at bounding box center [346, 206] width 182 height 12
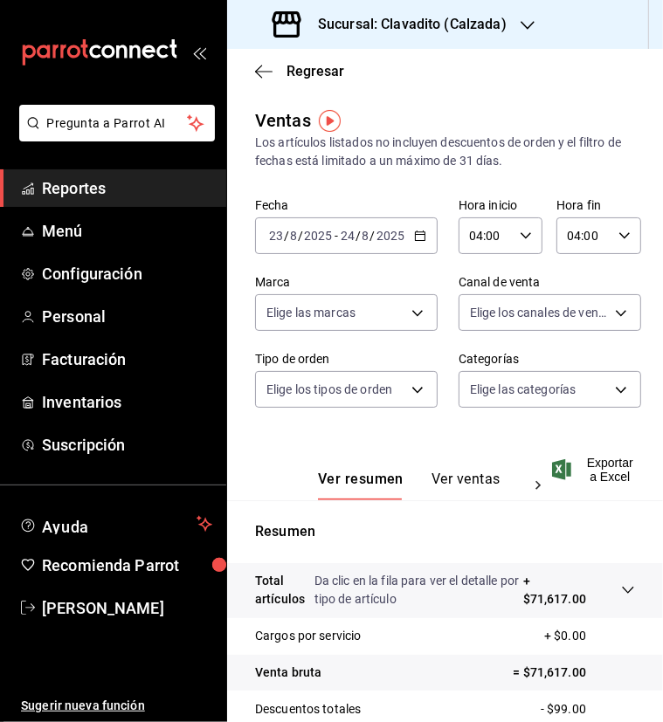
click at [423, 200] on label "Fecha" at bounding box center [346, 206] width 182 height 12
click at [416, 237] on icon "button" at bounding box center [420, 236] width 12 height 12
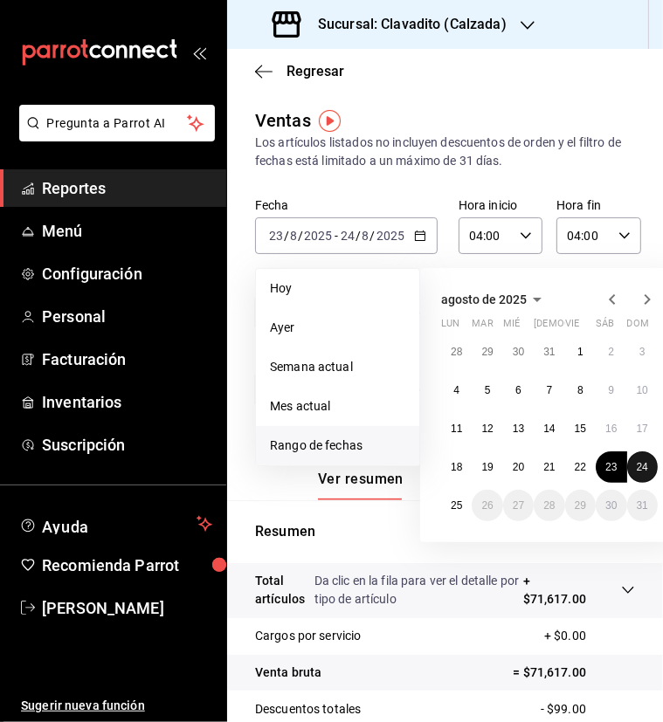
click at [642, 466] on abbr "24" at bounding box center [641, 467] width 11 height 12
click at [449, 509] on button "25" at bounding box center [456, 505] width 31 height 31
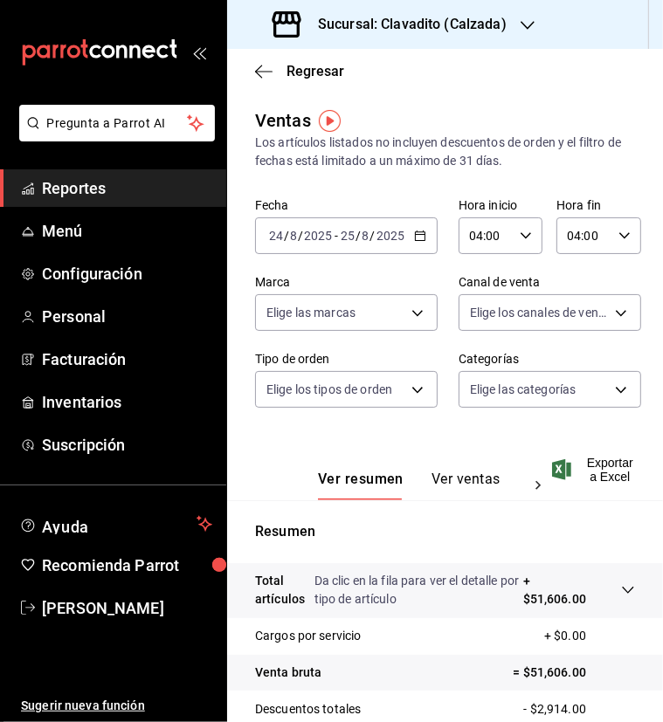
click at [569, 475] on icon "button" at bounding box center [561, 469] width 19 height 21
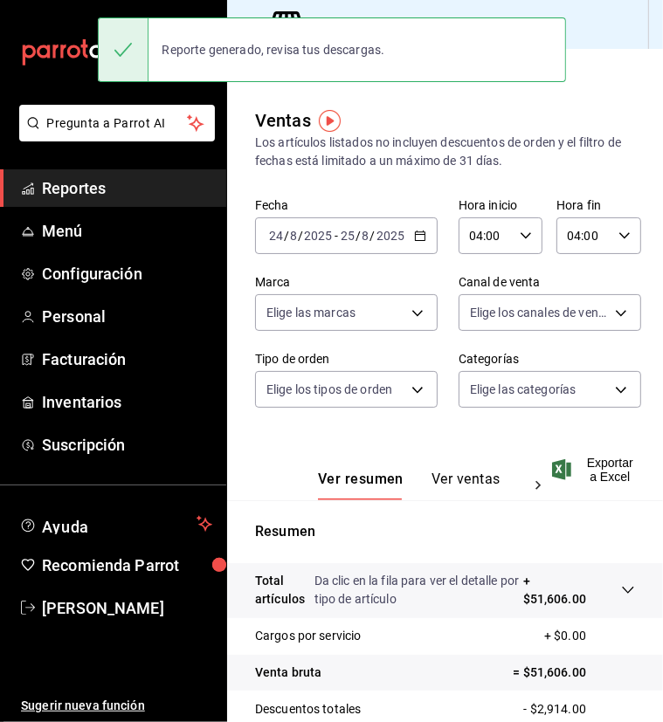
click at [622, 116] on div "Ventas Los artículos listados no incluyen descuentos de orden y el filtro de fe…" at bounding box center [445, 514] width 436 height 814
